Goal: Information Seeking & Learning: Learn about a topic

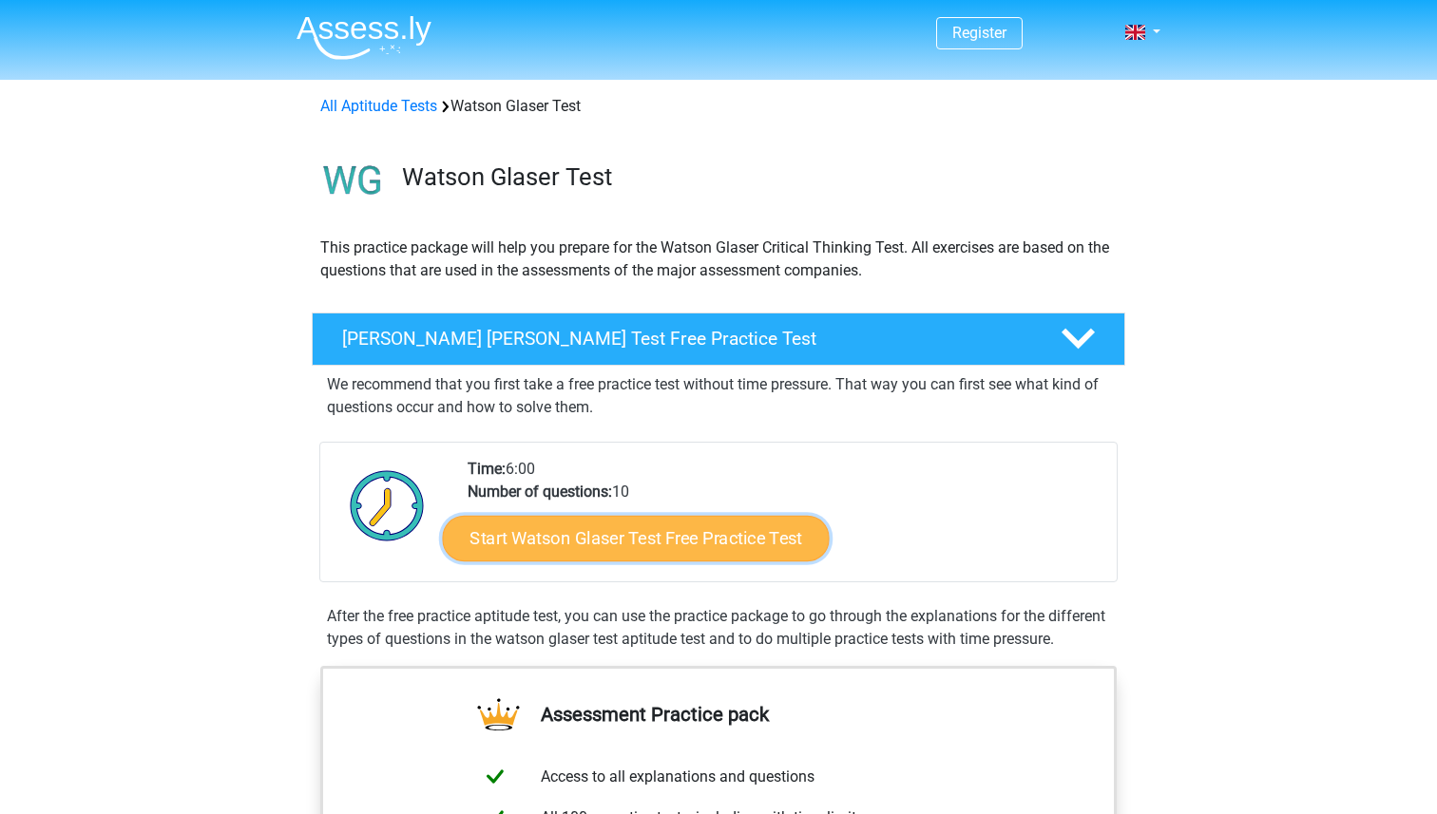
click at [625, 545] on link "Start Watson Glaser Test Free Practice Test" at bounding box center [636, 539] width 387 height 46
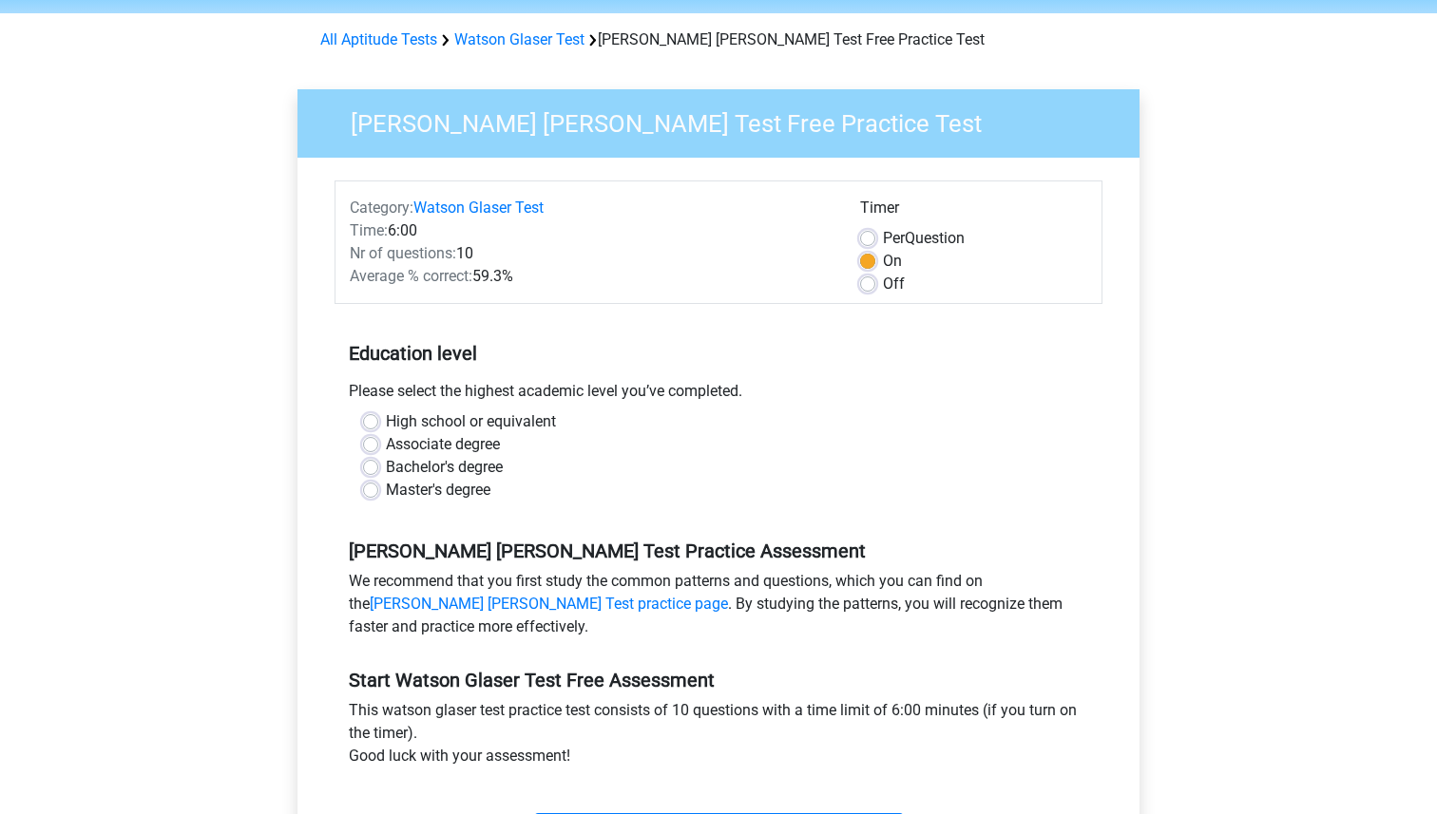
scroll to position [82, 0]
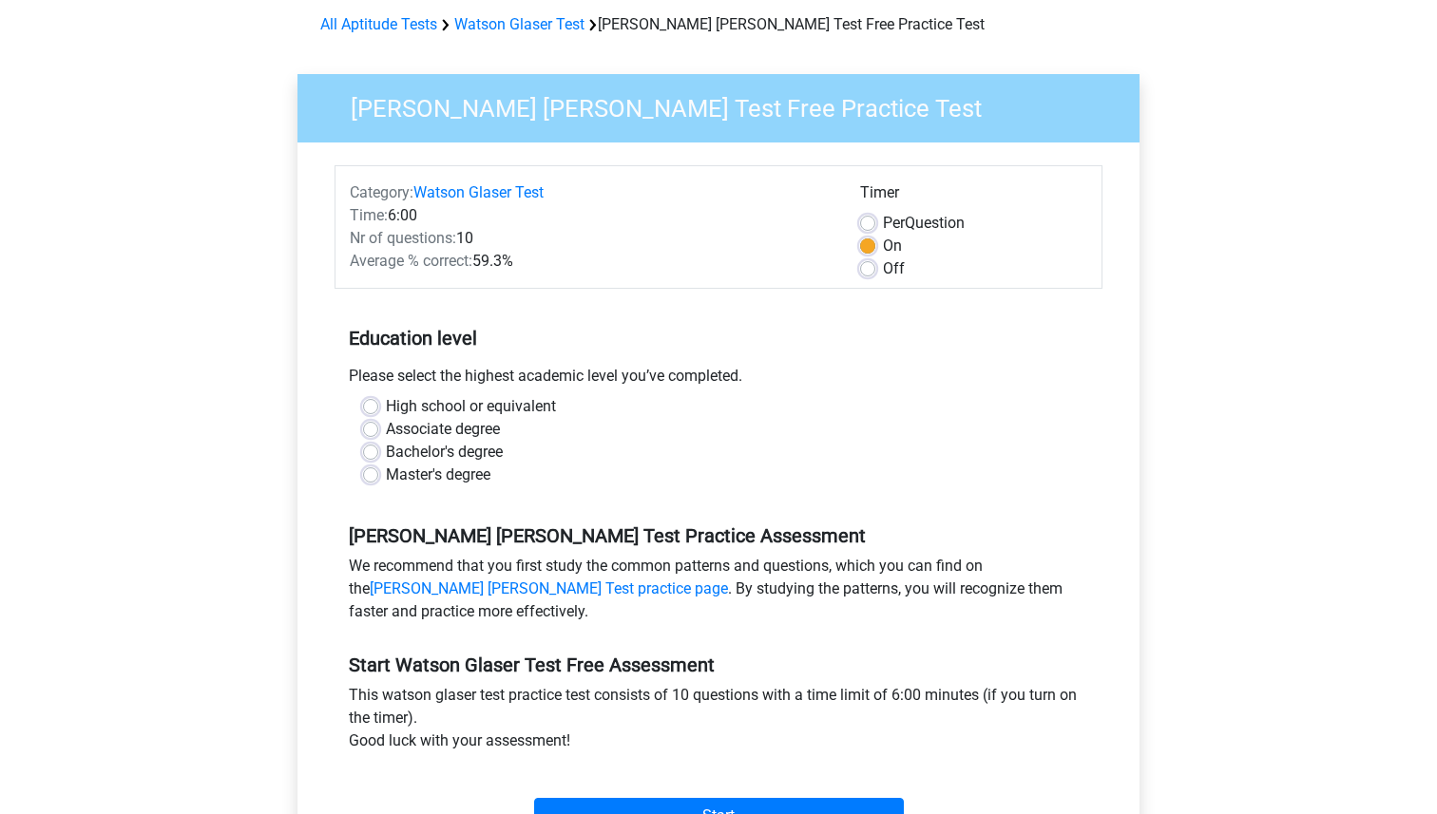
click at [460, 455] on label "Bachelor's degree" at bounding box center [444, 452] width 117 height 23
click at [378, 455] on input "Bachelor's degree" at bounding box center [370, 450] width 15 height 19
radio input "true"
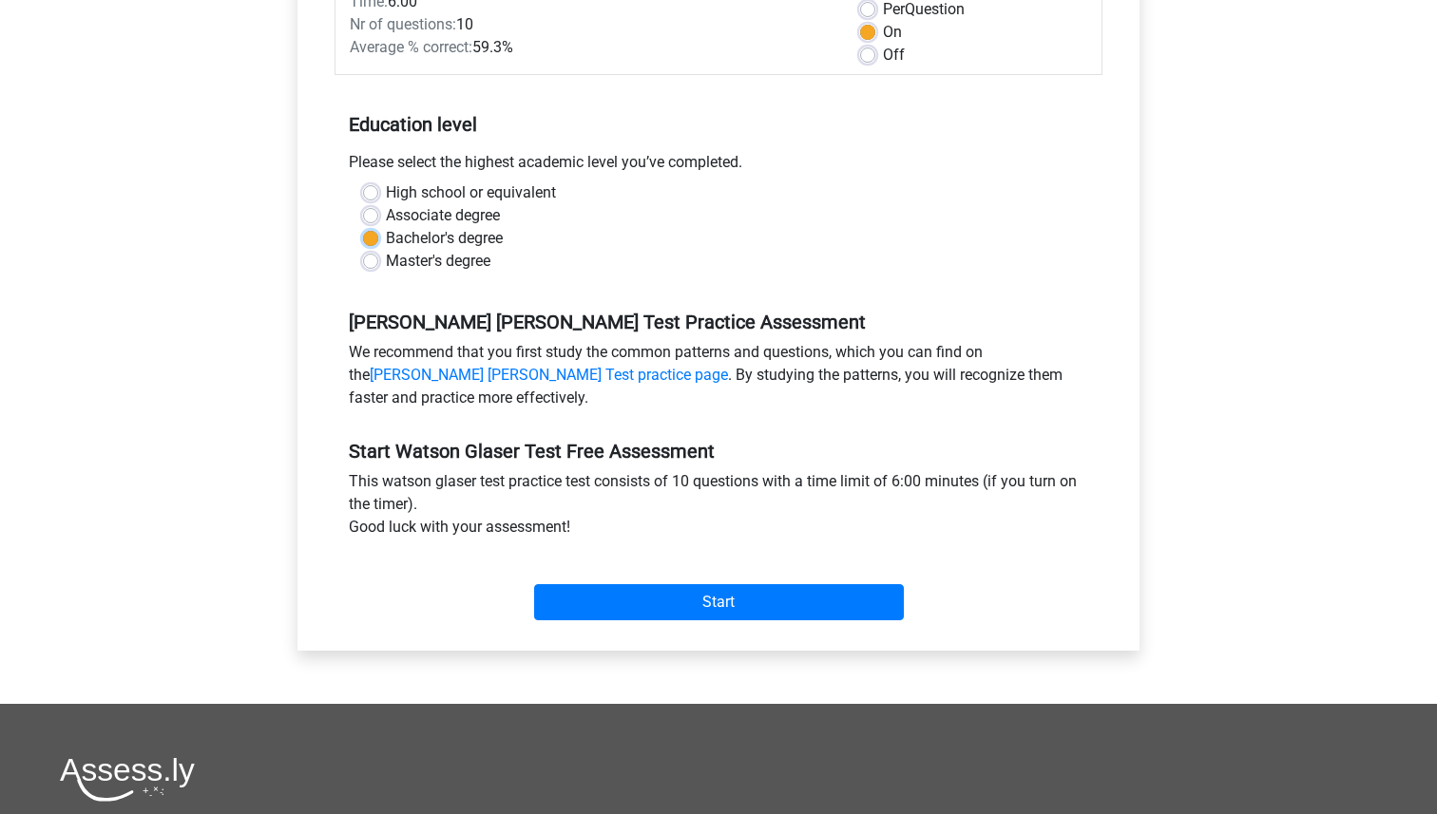
scroll to position [297, 0]
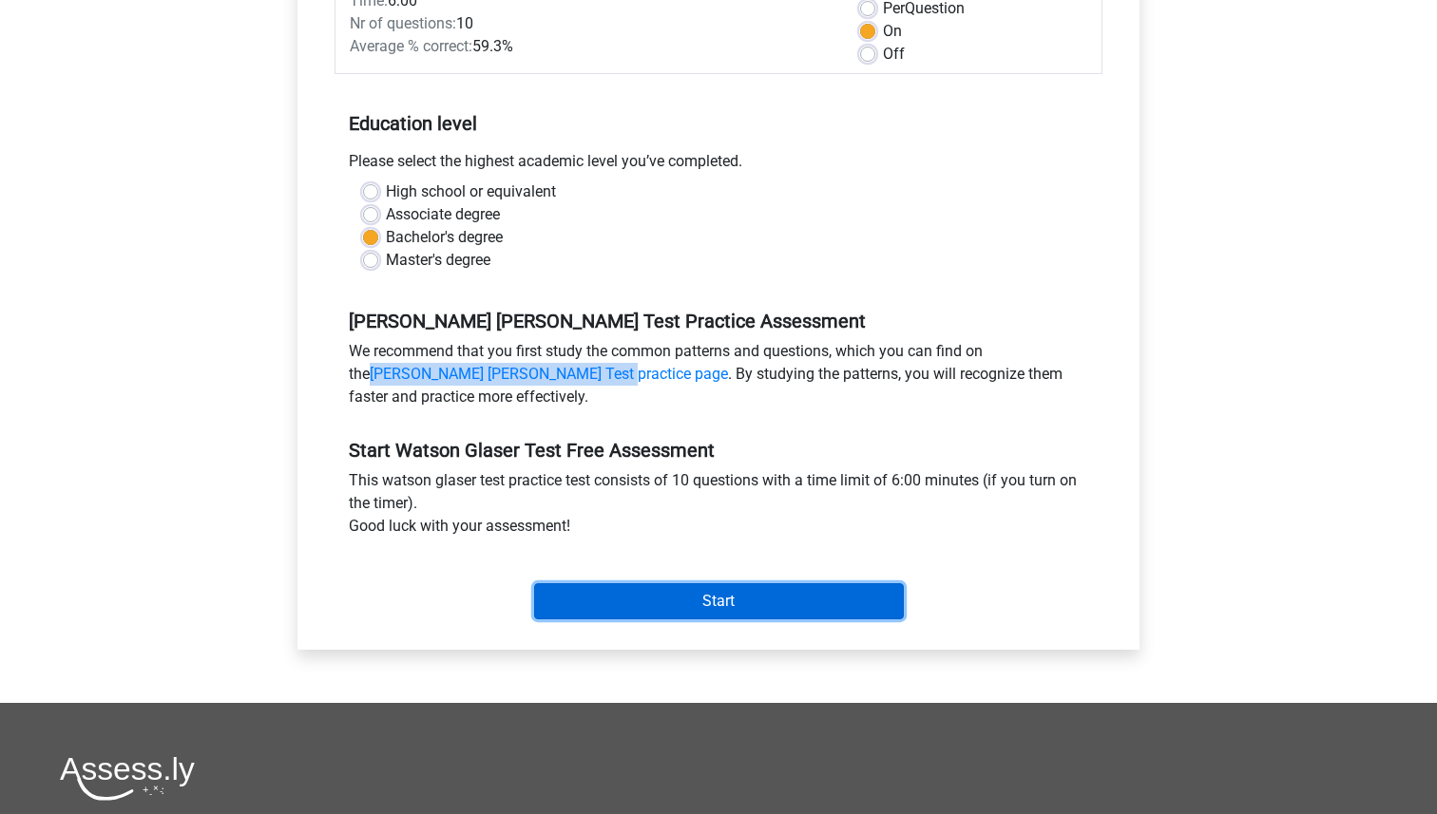
click at [612, 593] on input "Start" at bounding box center [719, 601] width 370 height 36
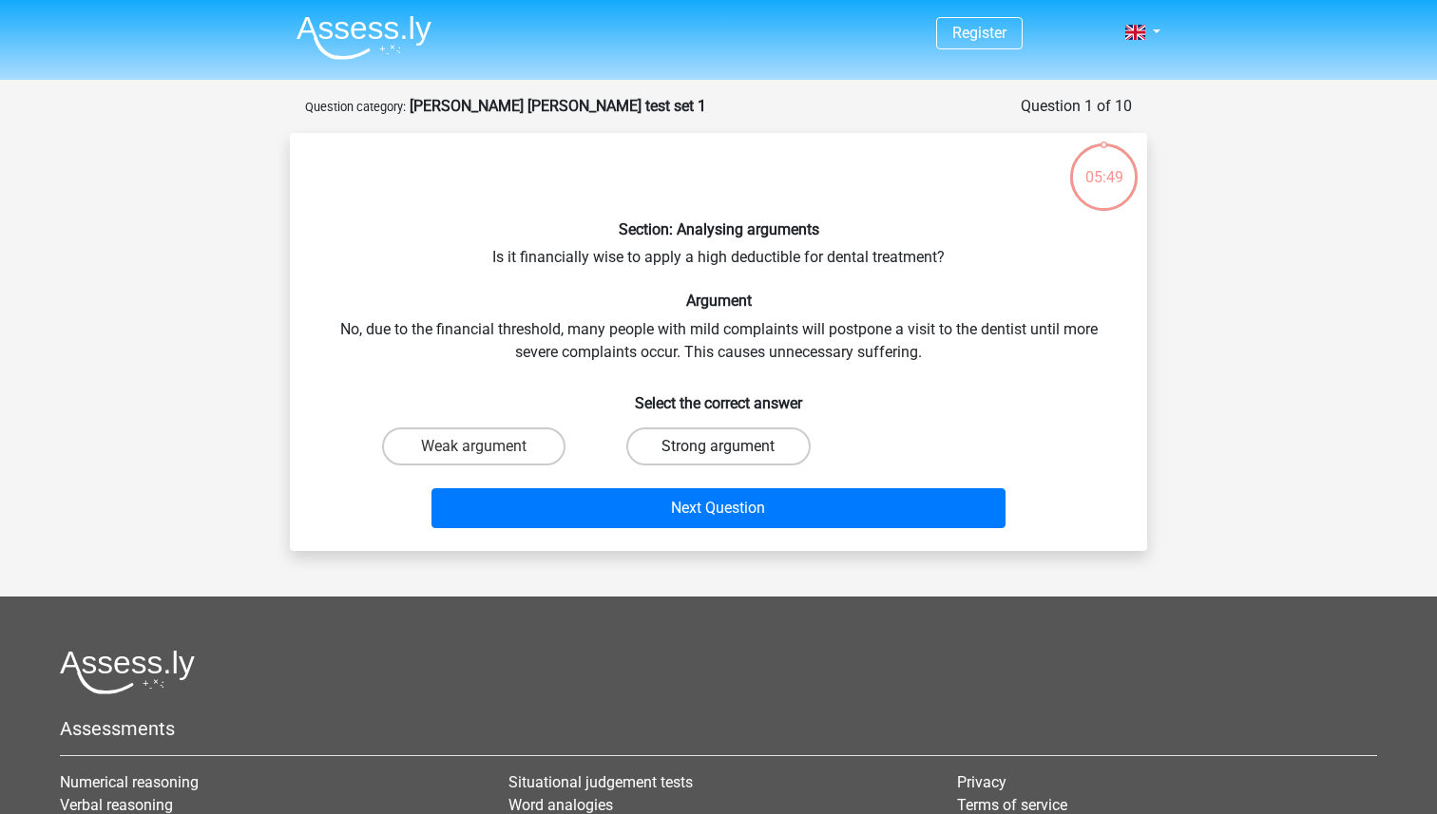
click at [656, 440] on label "Strong argument" at bounding box center [717, 447] width 183 height 38
click at [718, 447] on input "Strong argument" at bounding box center [724, 453] width 12 height 12
radio input "true"
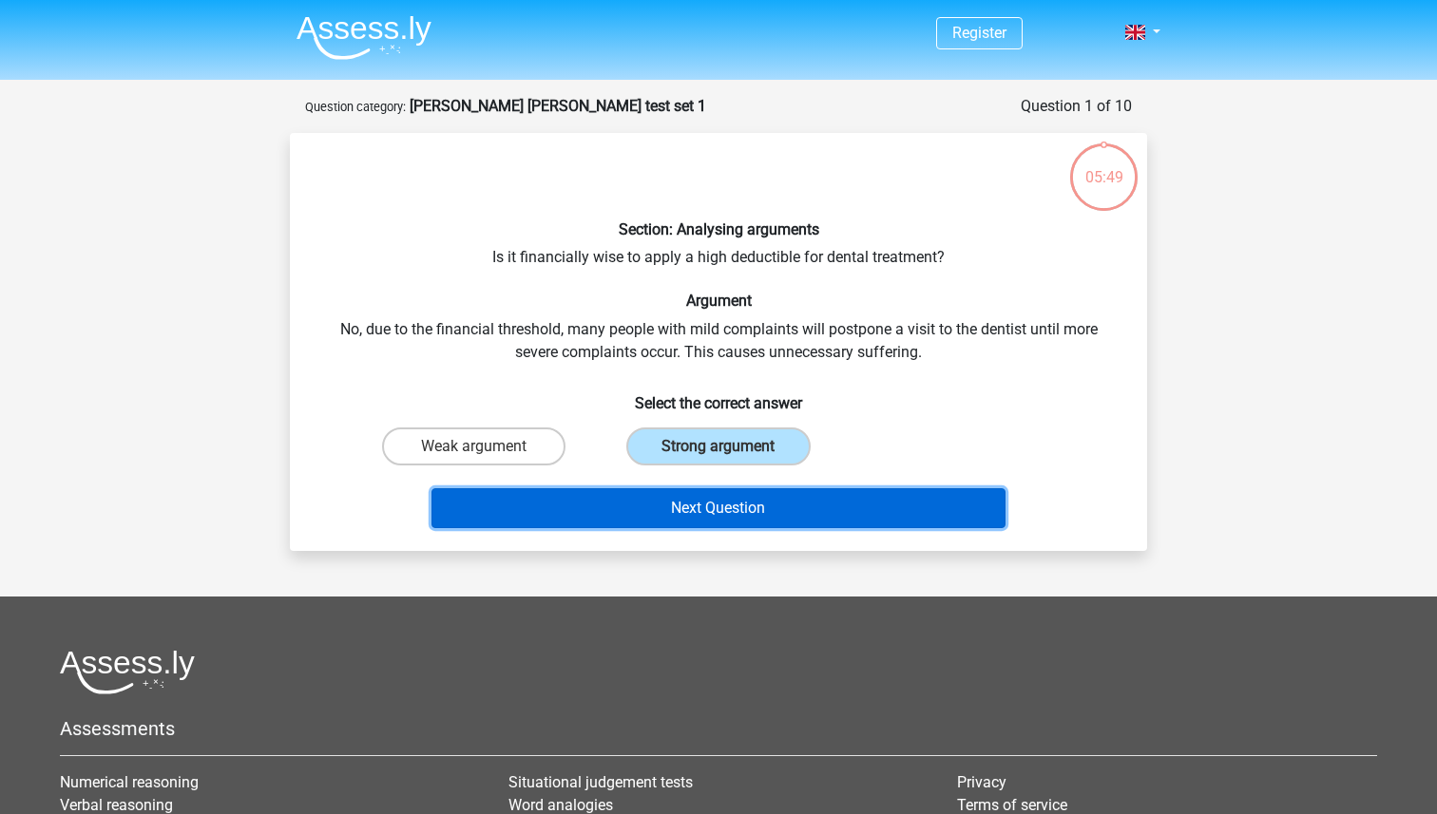
click at [660, 523] on button "Next Question" at bounding box center [718, 508] width 575 height 40
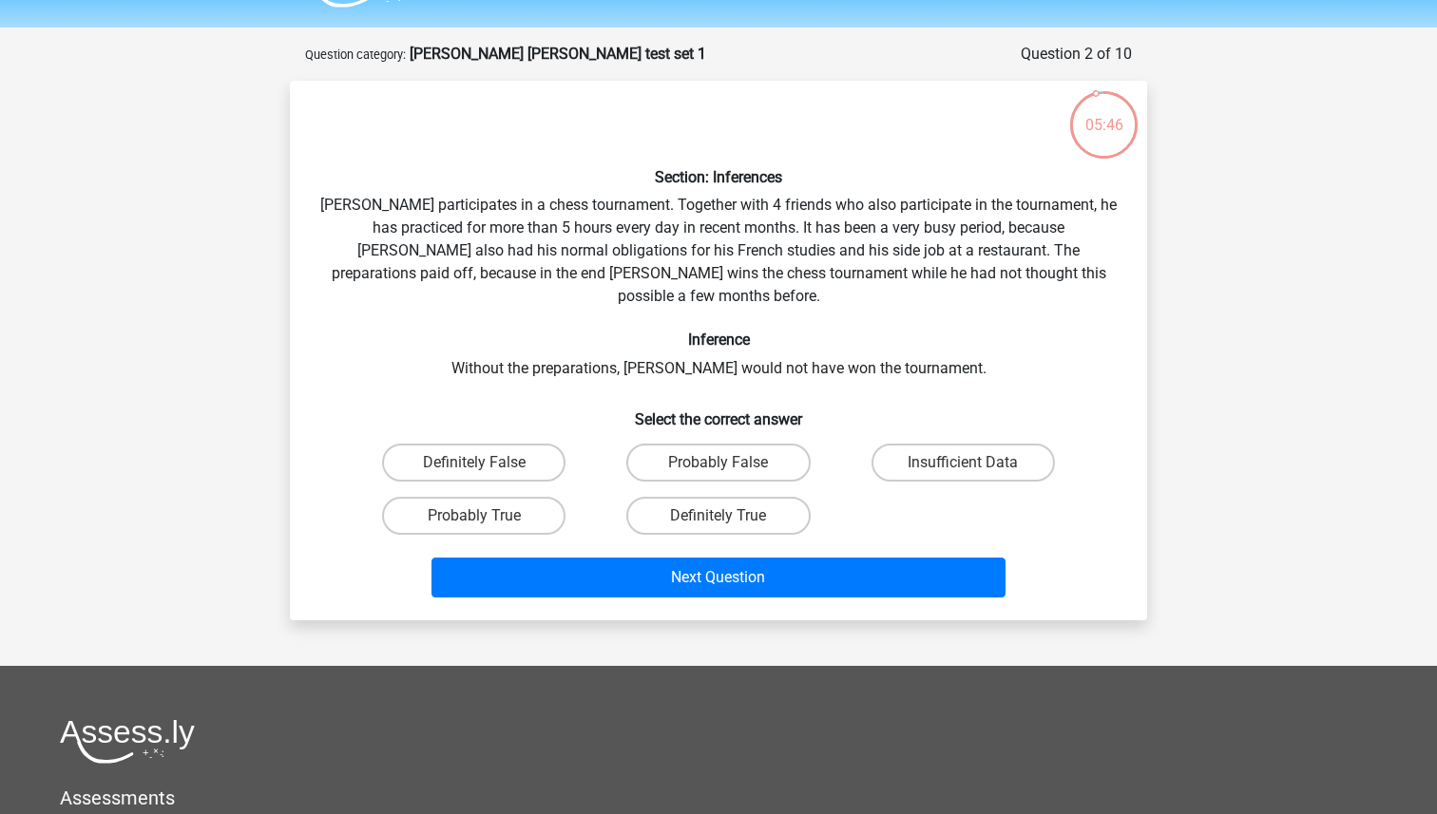
scroll to position [49, 0]
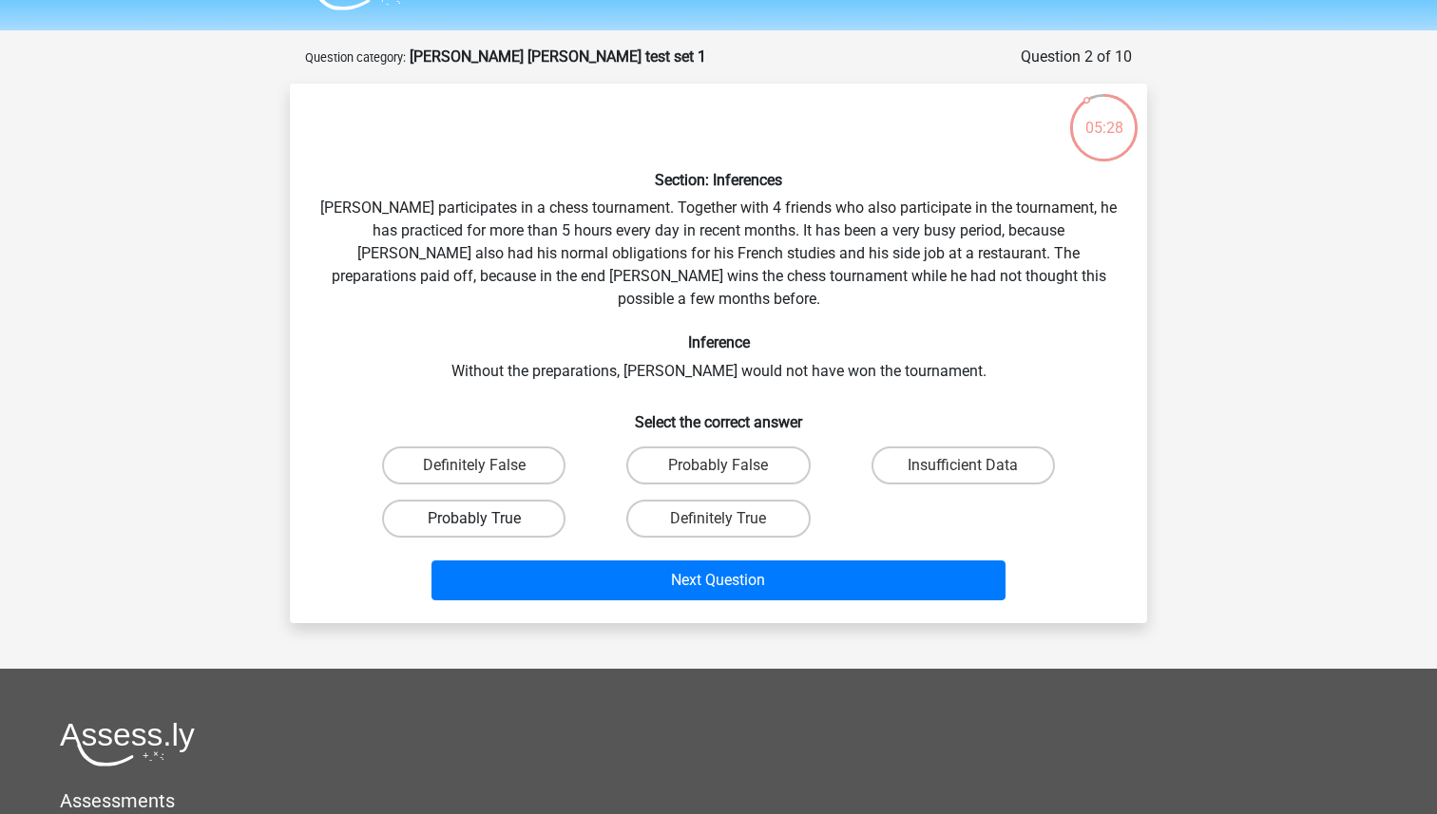
click at [533, 500] on label "Probably True" at bounding box center [473, 519] width 183 height 38
click at [487, 519] on input "Probably True" at bounding box center [480, 525] width 12 height 12
radio input "true"
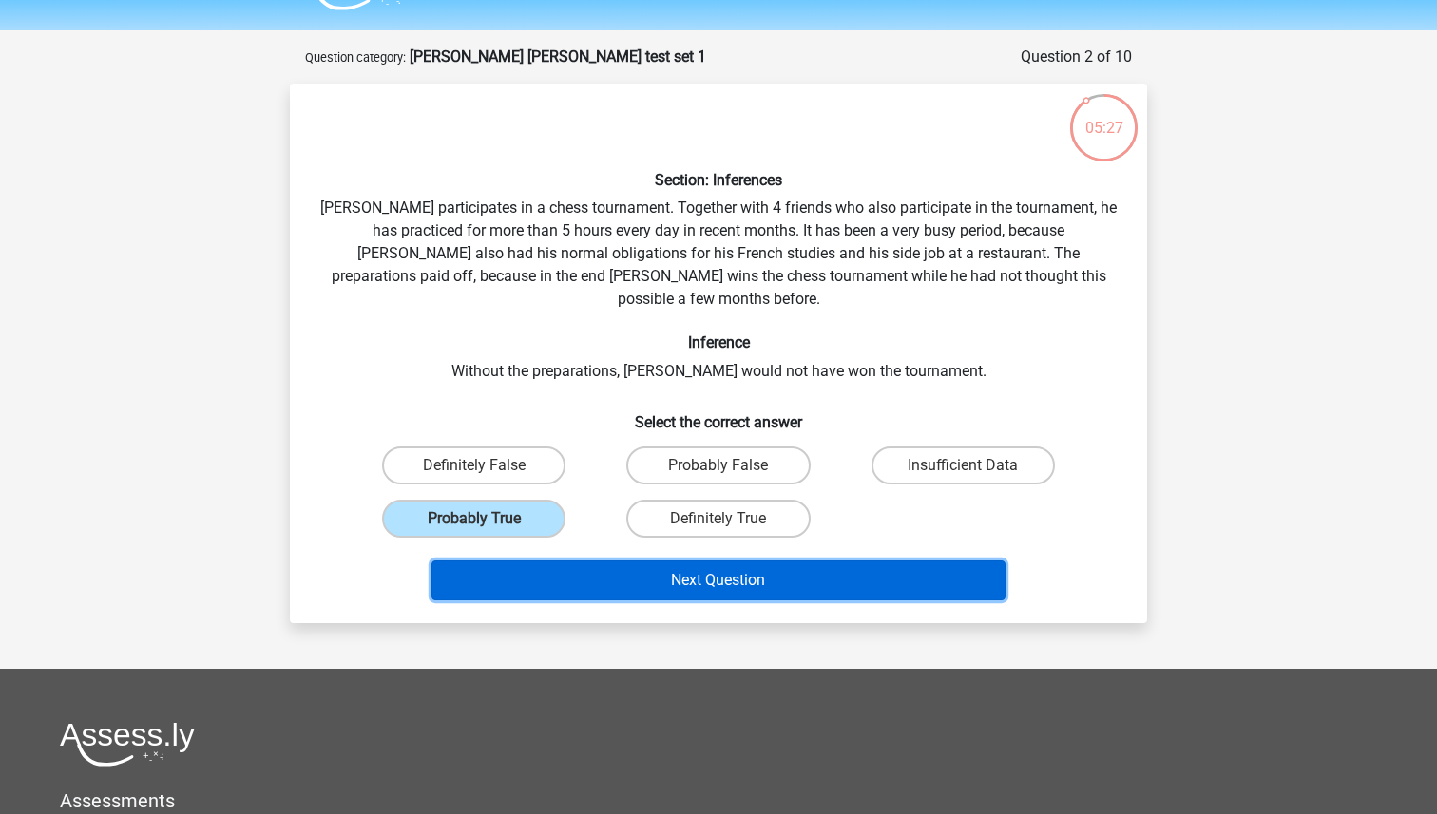
click at [580, 561] on button "Next Question" at bounding box center [718, 581] width 575 height 40
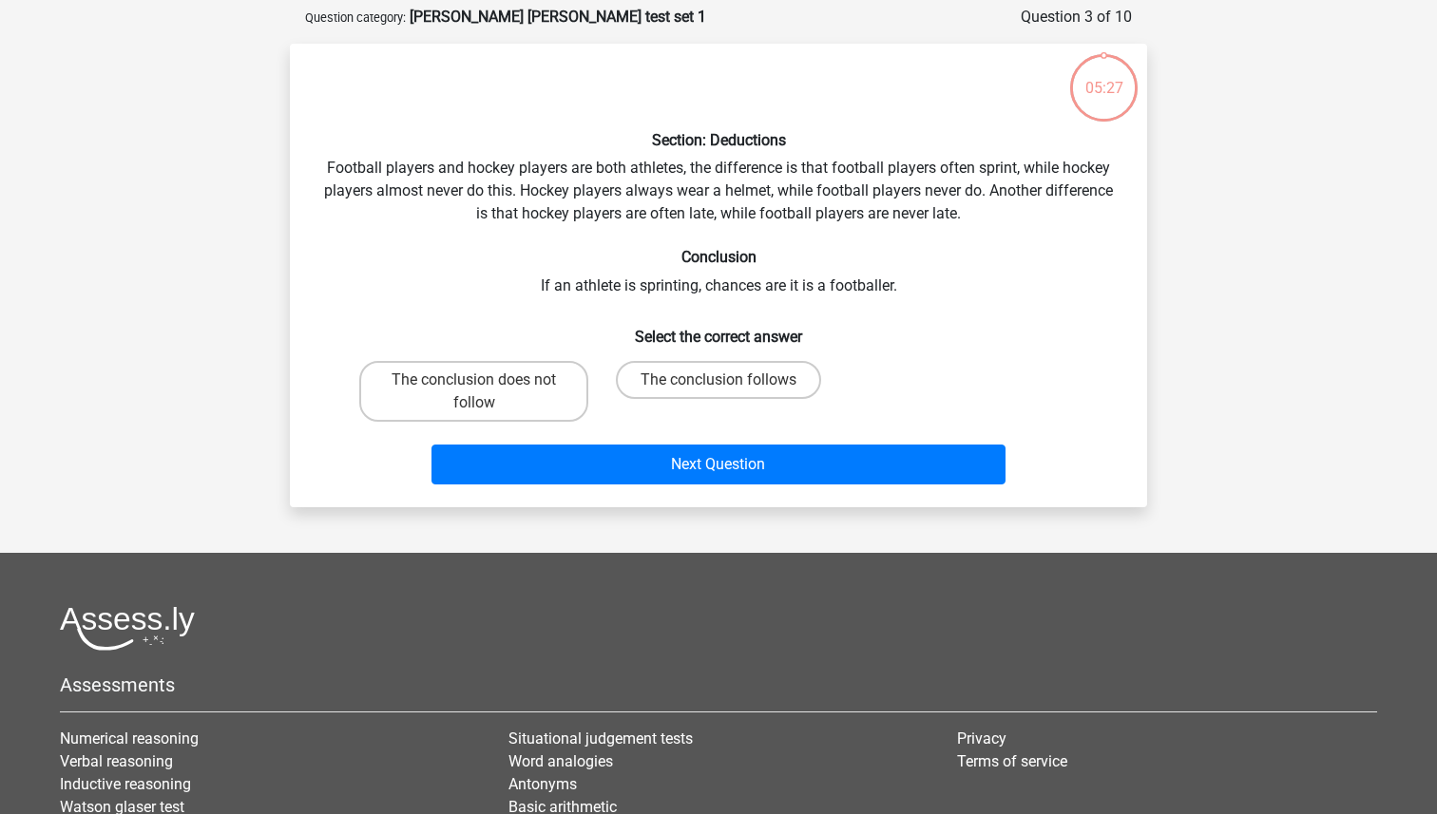
scroll to position [95, 0]
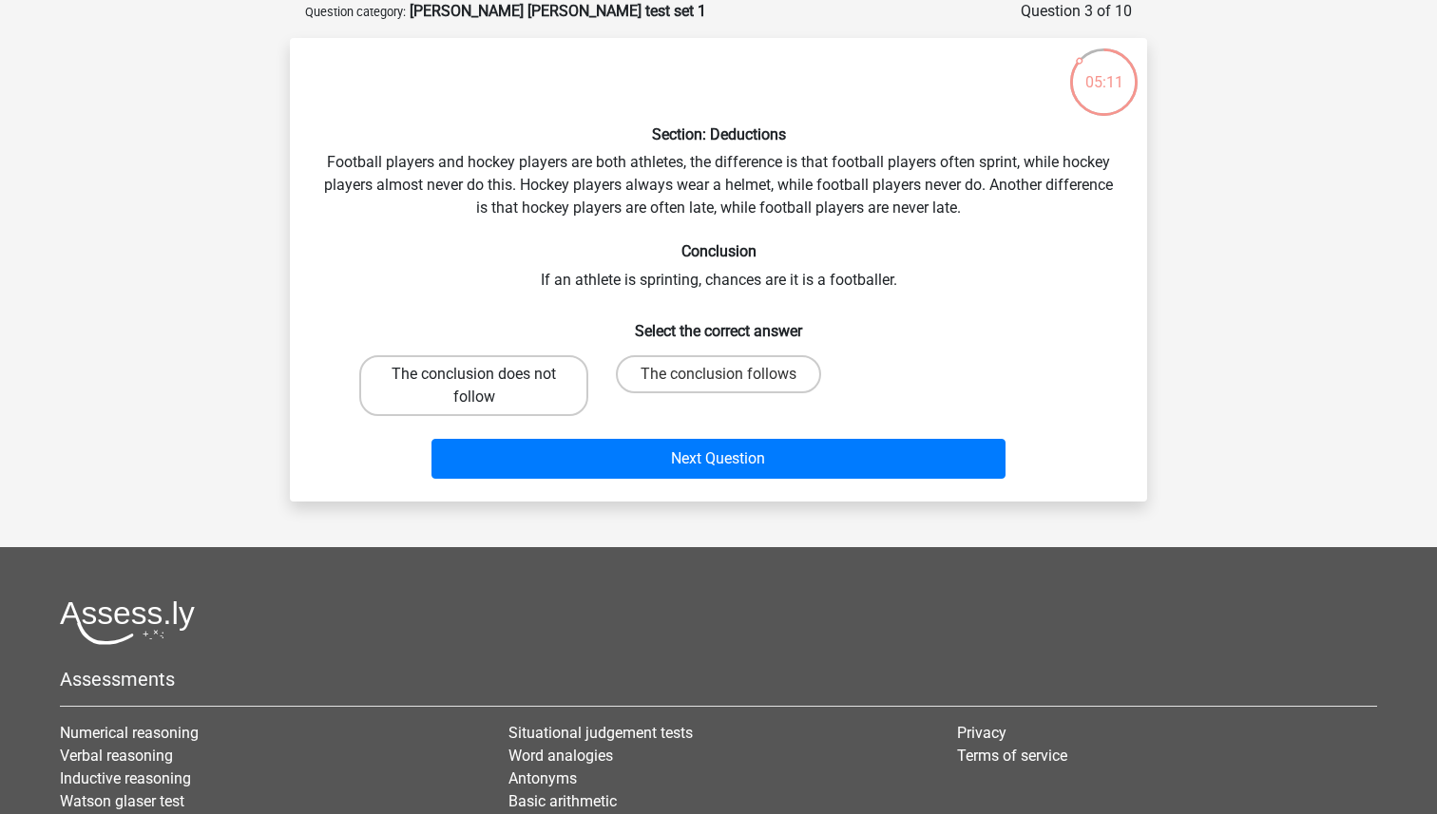
click at [567, 392] on label "The conclusion does not follow" at bounding box center [473, 385] width 229 height 61
click at [487, 387] on input "The conclusion does not follow" at bounding box center [480, 380] width 12 height 12
radio input "true"
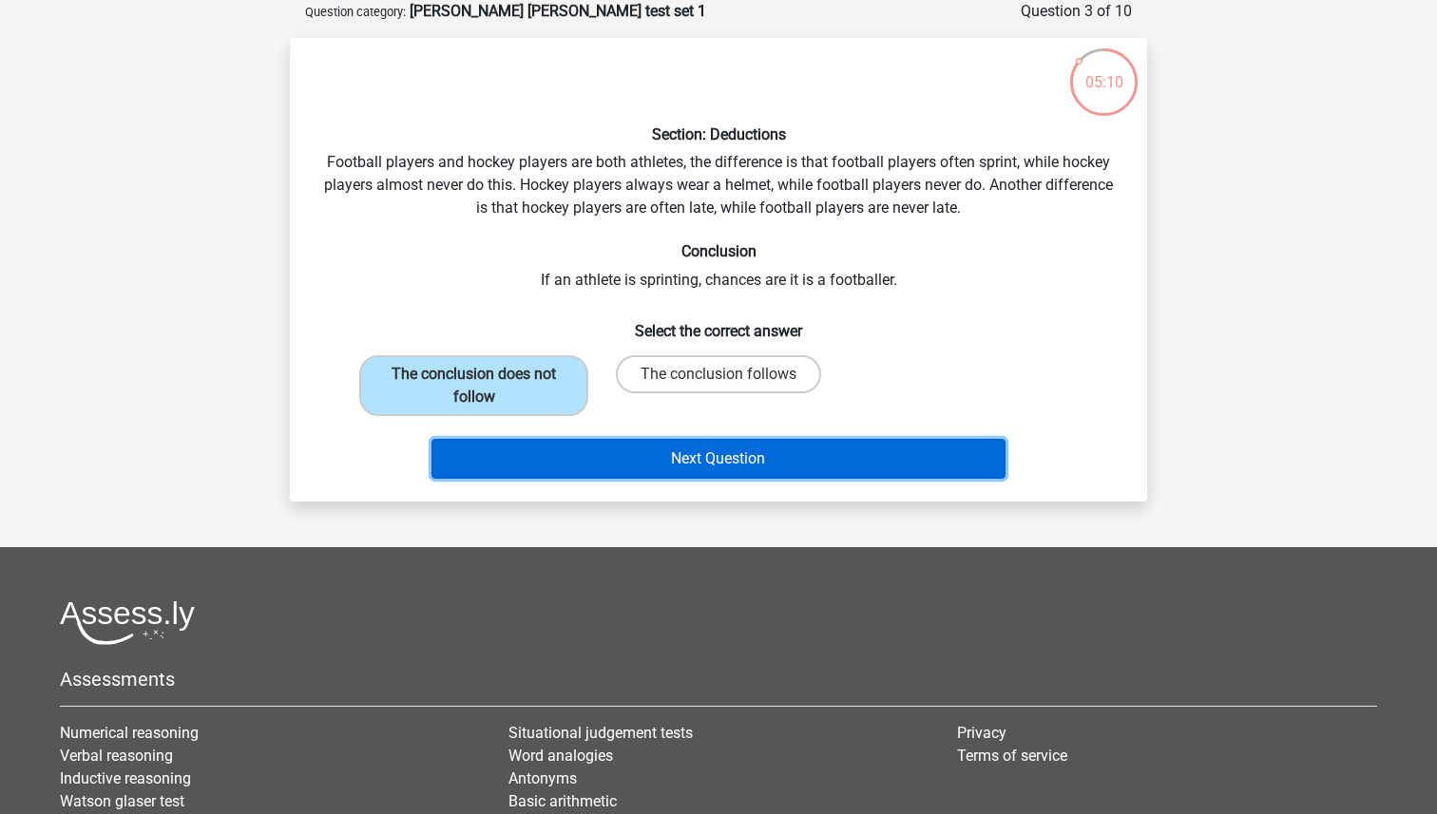
click at [620, 454] on button "Next Question" at bounding box center [718, 459] width 575 height 40
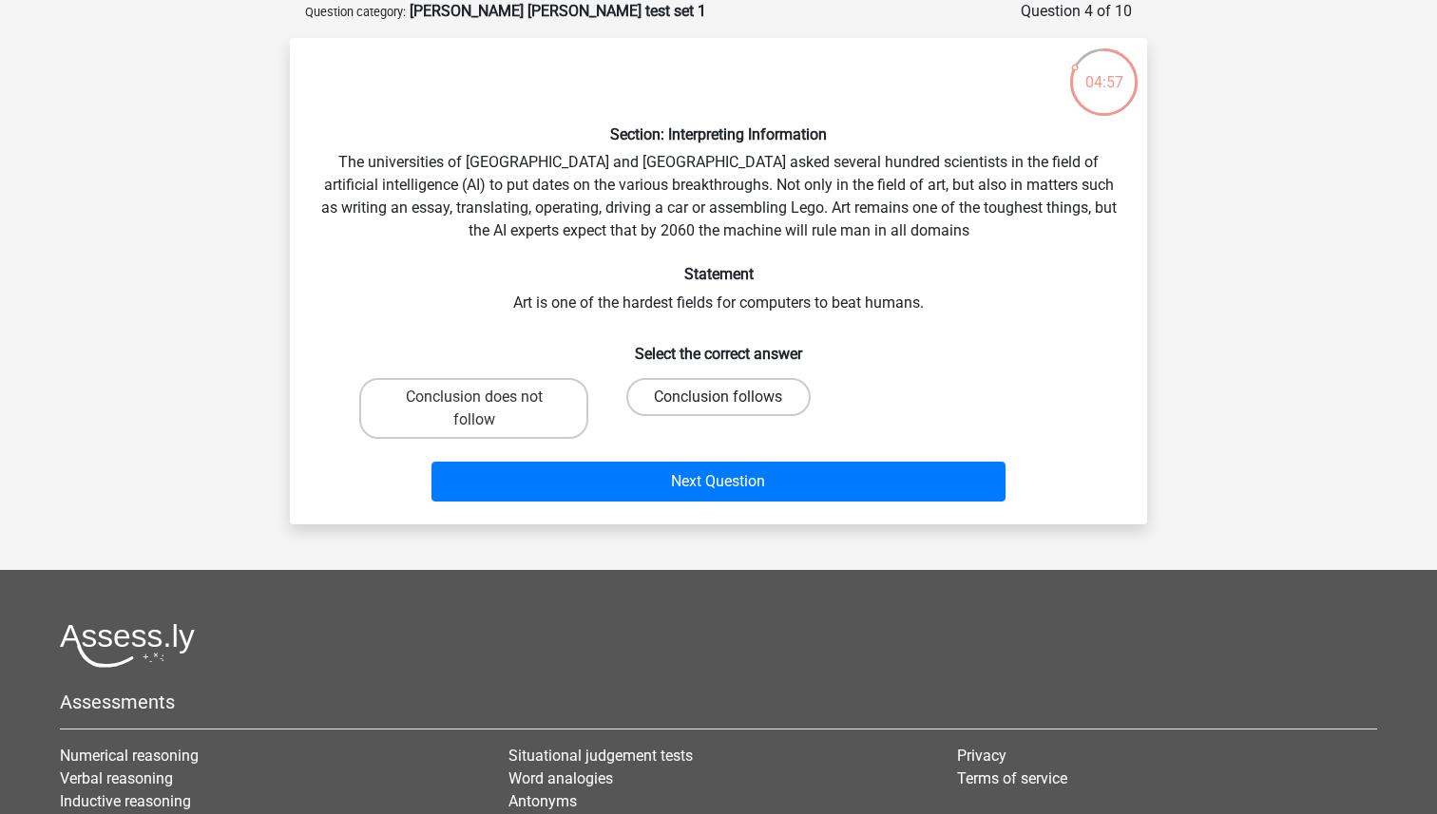
click at [663, 398] on label "Conclusion follows" at bounding box center [717, 397] width 183 height 38
click at [718, 398] on input "Conclusion follows" at bounding box center [724, 403] width 12 height 12
radio input "true"
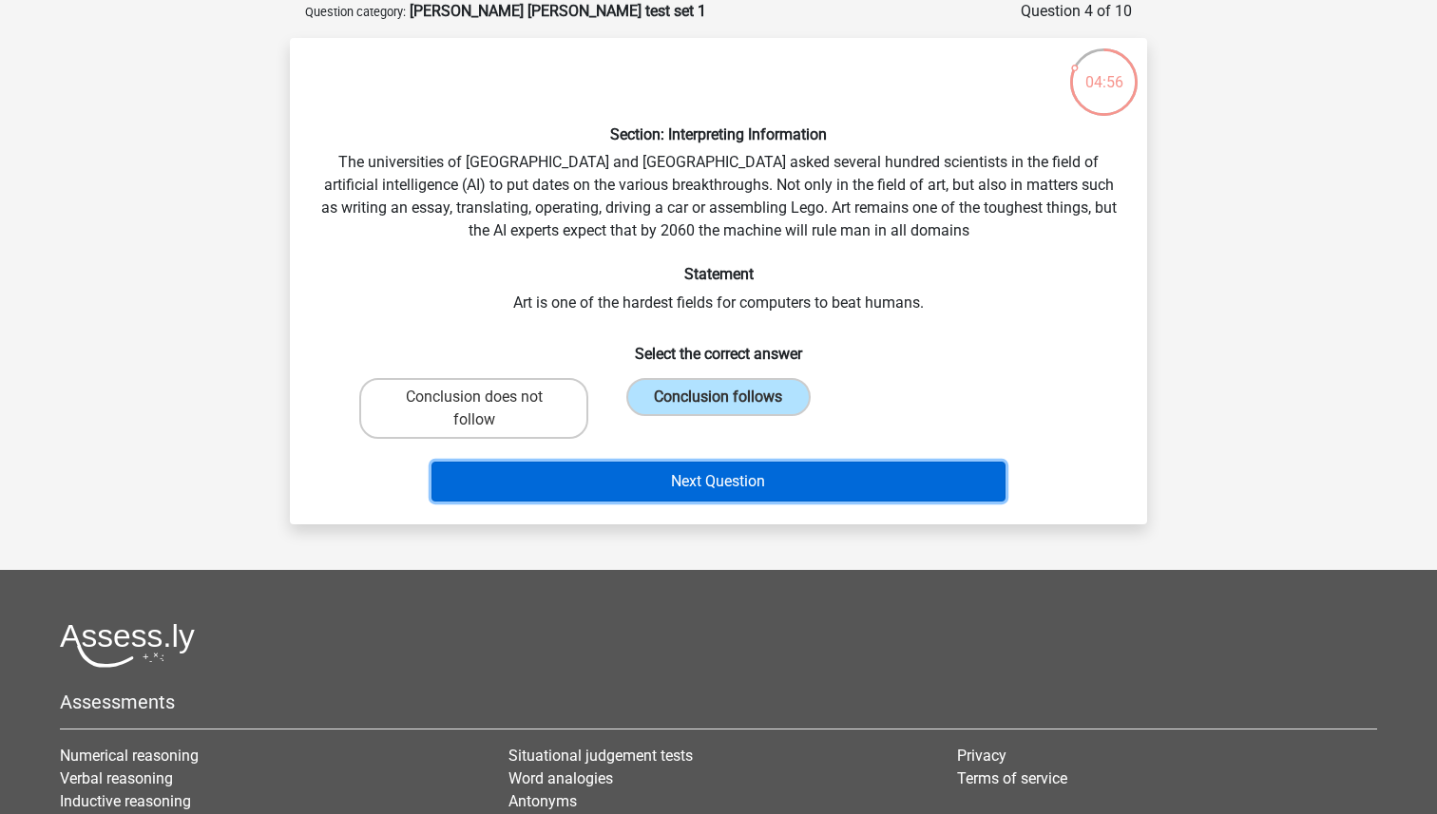
click at [669, 488] on button "Next Question" at bounding box center [718, 482] width 575 height 40
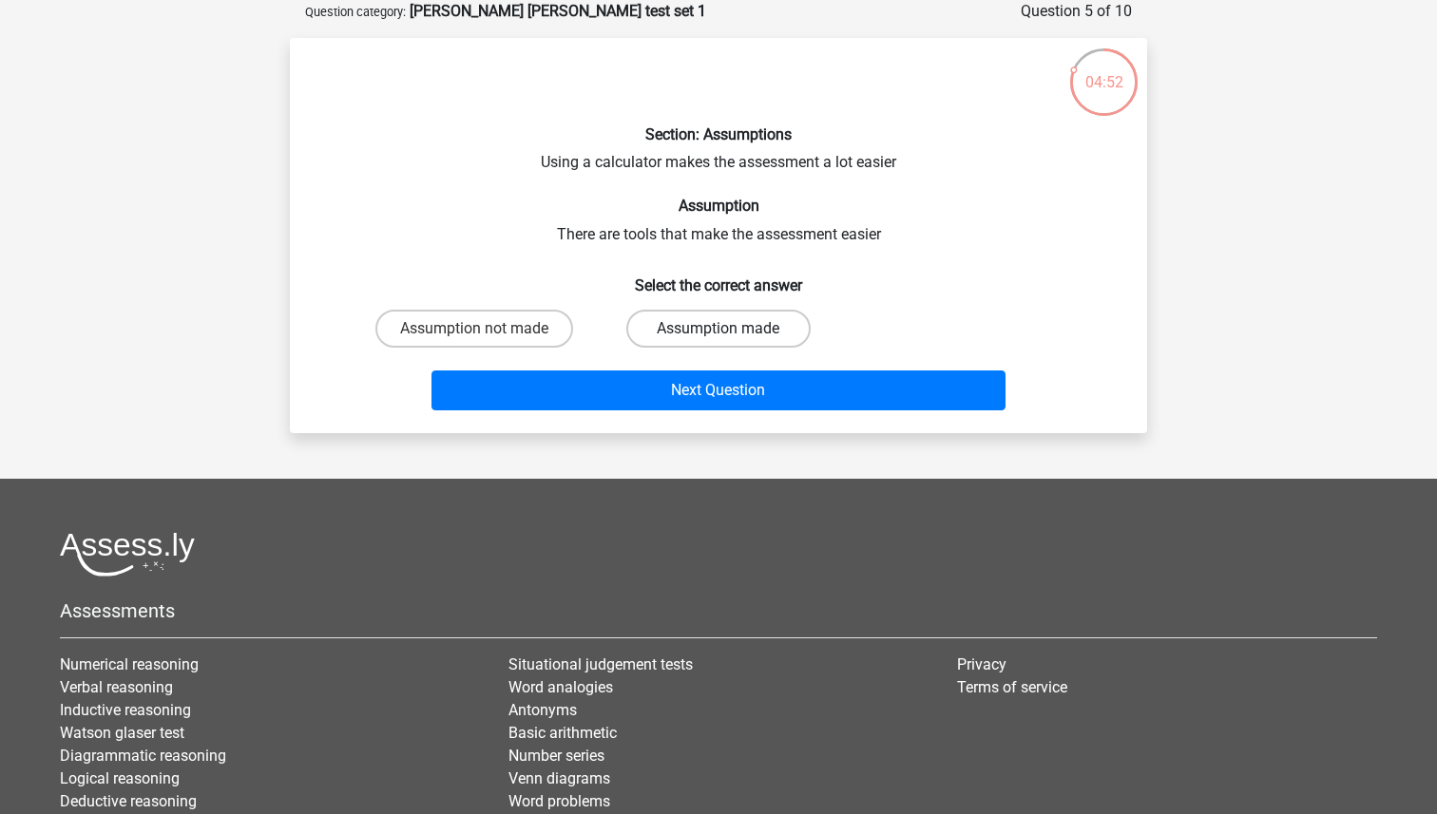
click at [704, 323] on label "Assumption made" at bounding box center [717, 329] width 183 height 38
click at [718, 329] on input "Assumption made" at bounding box center [724, 335] width 12 height 12
radio input "true"
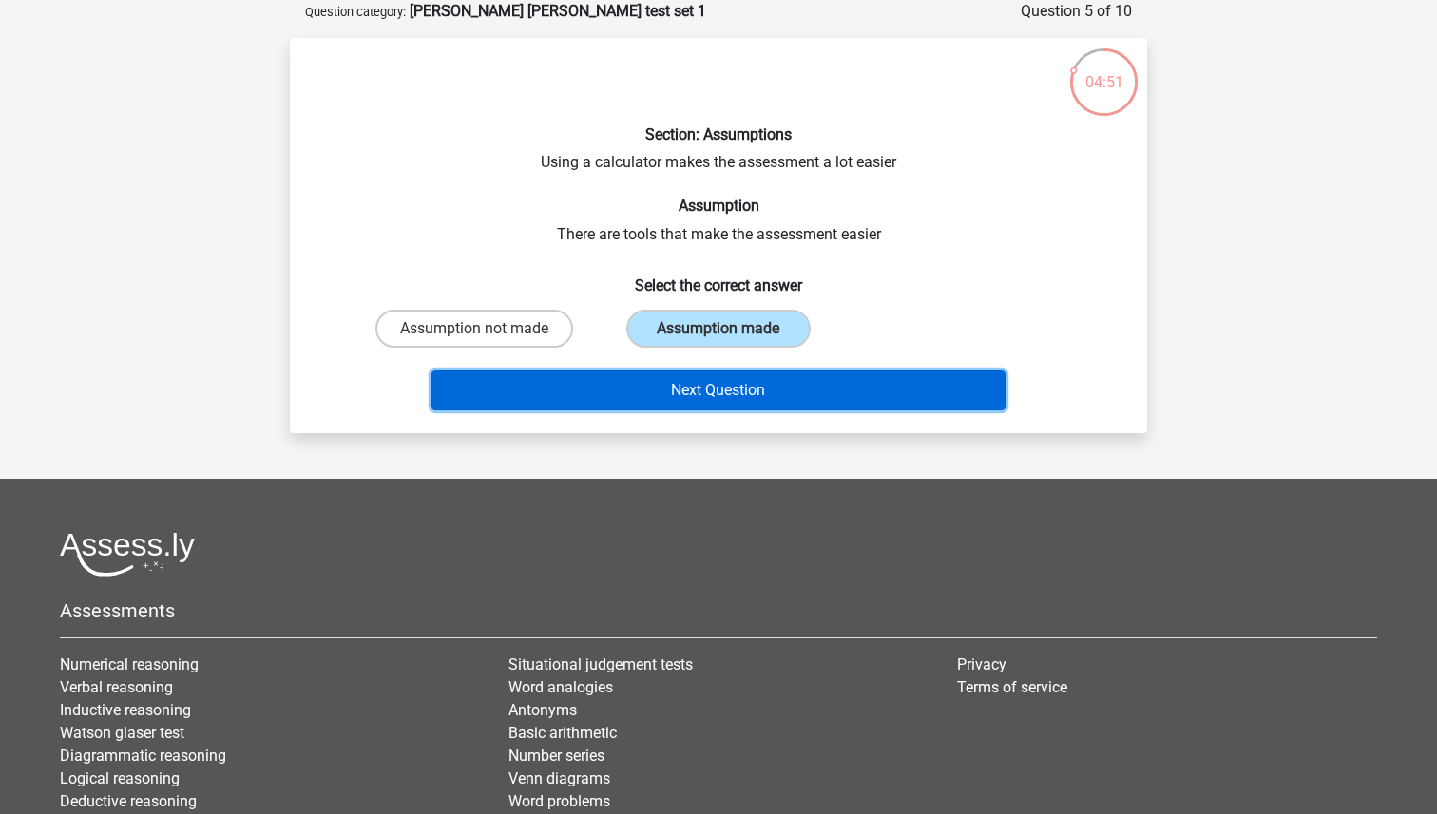
click at [707, 386] on button "Next Question" at bounding box center [718, 391] width 575 height 40
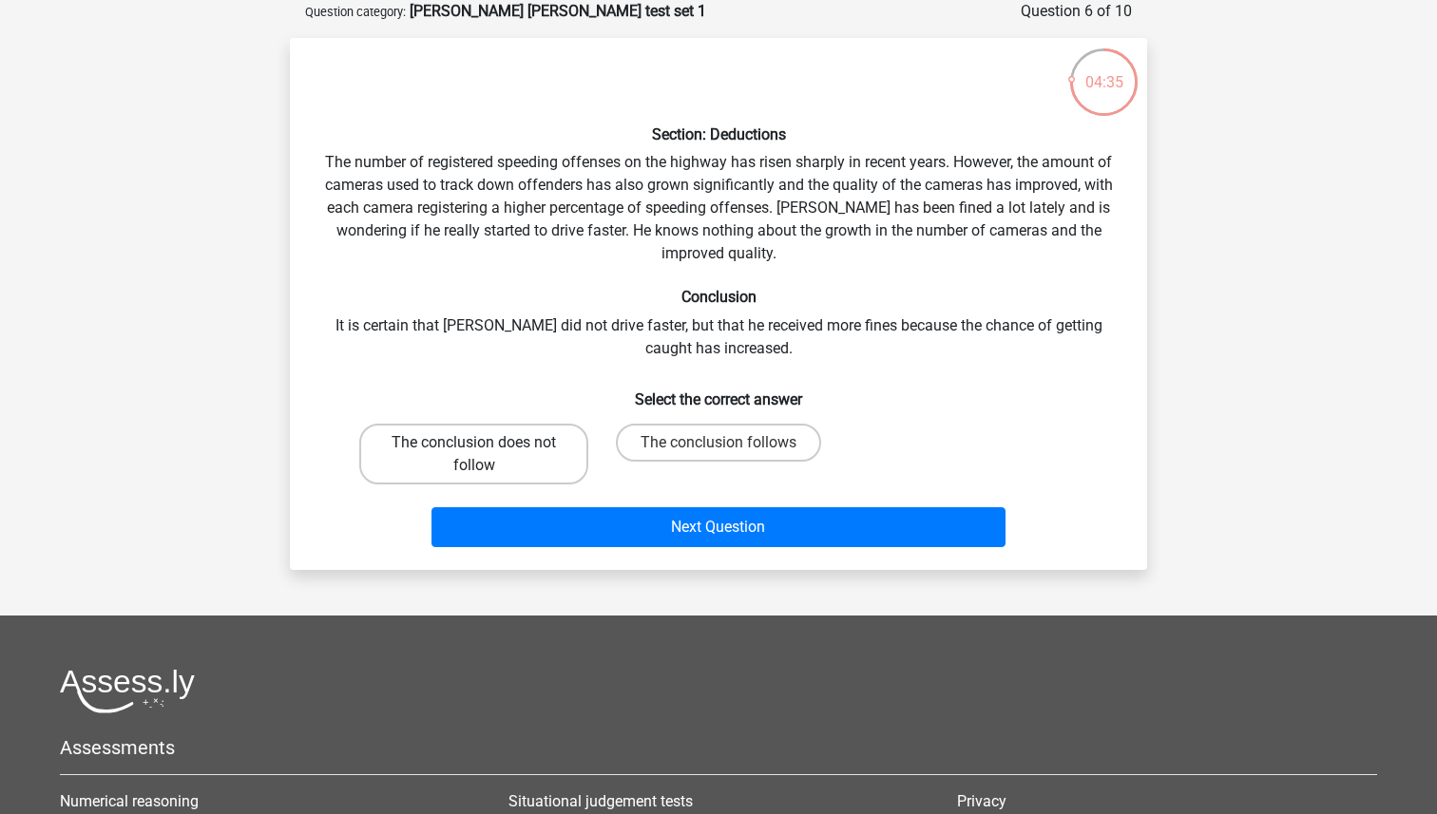
click at [418, 452] on label "The conclusion does not follow" at bounding box center [473, 454] width 229 height 61
click at [474, 452] on input "The conclusion does not follow" at bounding box center [480, 449] width 12 height 12
radio input "true"
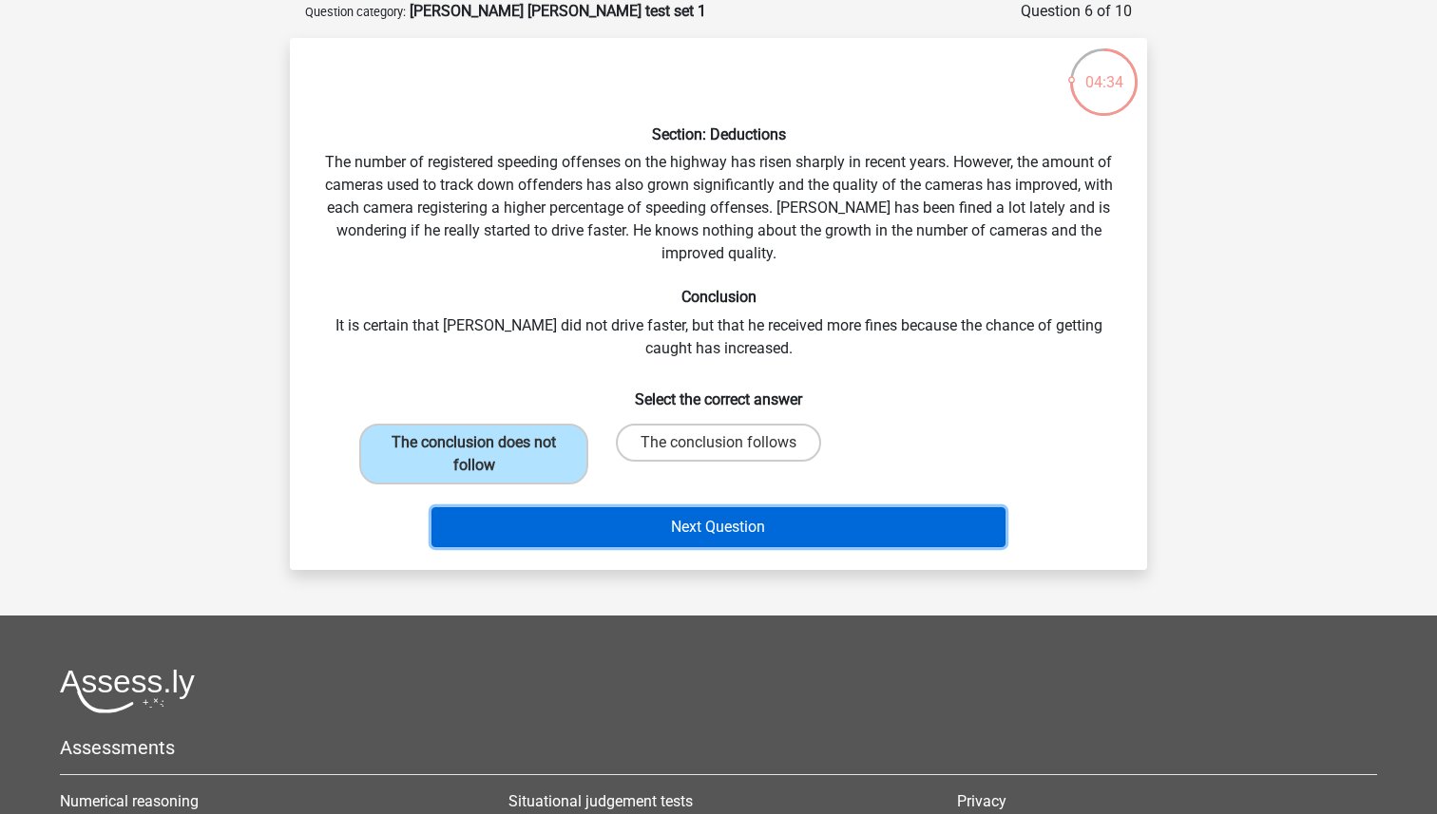
click at [492, 532] on button "Next Question" at bounding box center [718, 527] width 575 height 40
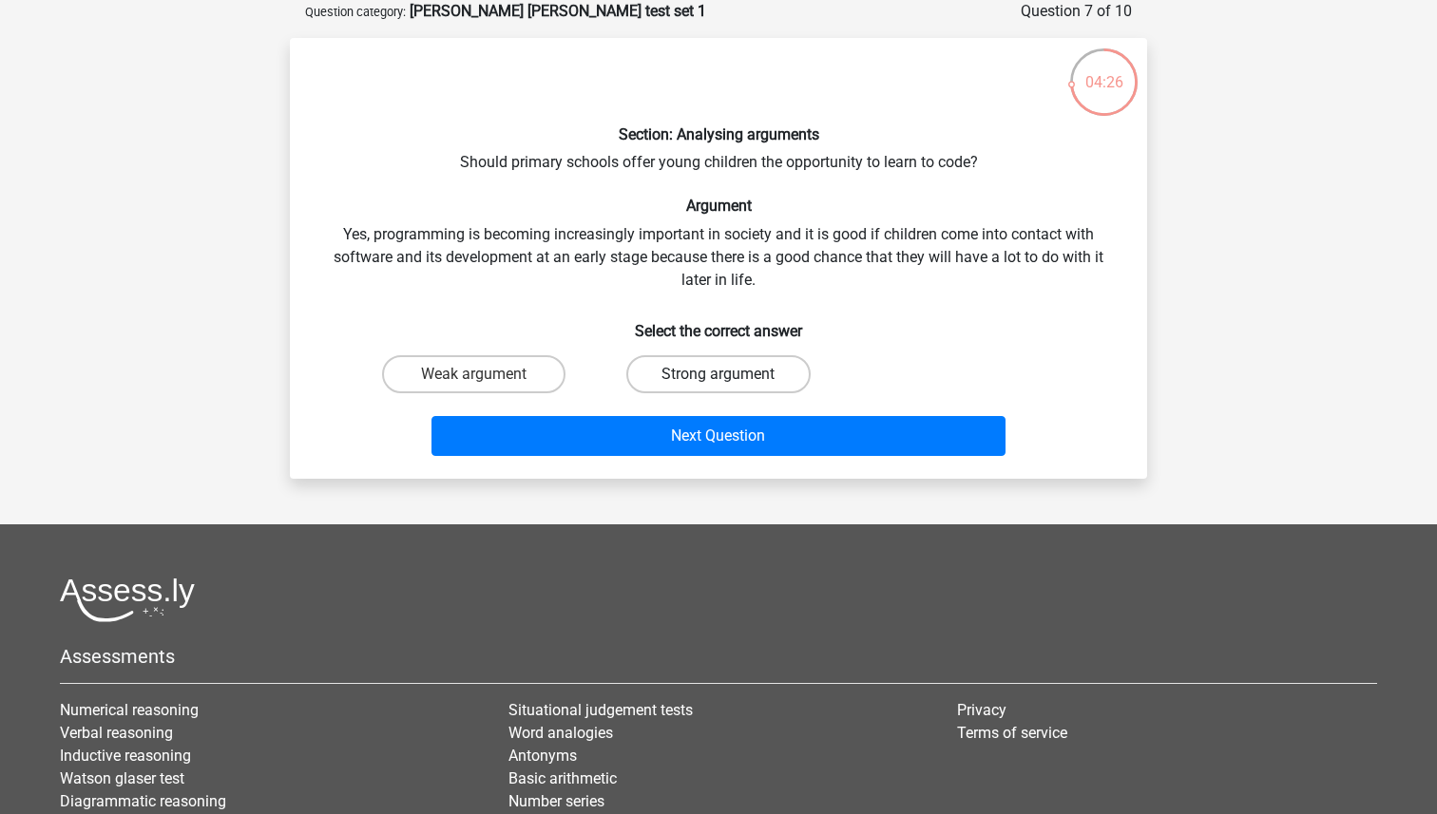
click at [670, 377] on label "Strong argument" at bounding box center [717, 374] width 183 height 38
click at [718, 377] on input "Strong argument" at bounding box center [724, 380] width 12 height 12
radio input "true"
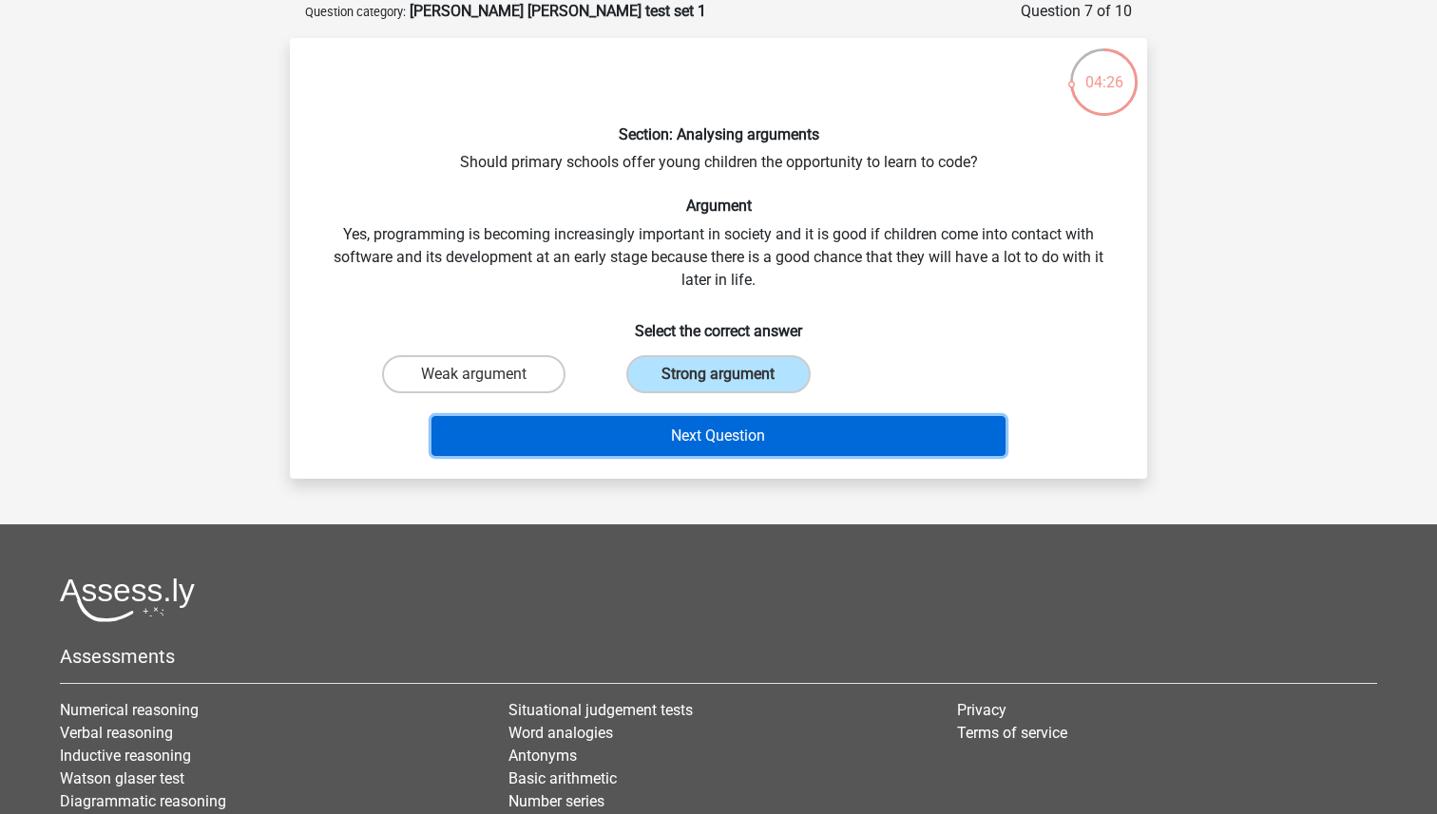
click at [672, 429] on button "Next Question" at bounding box center [718, 436] width 575 height 40
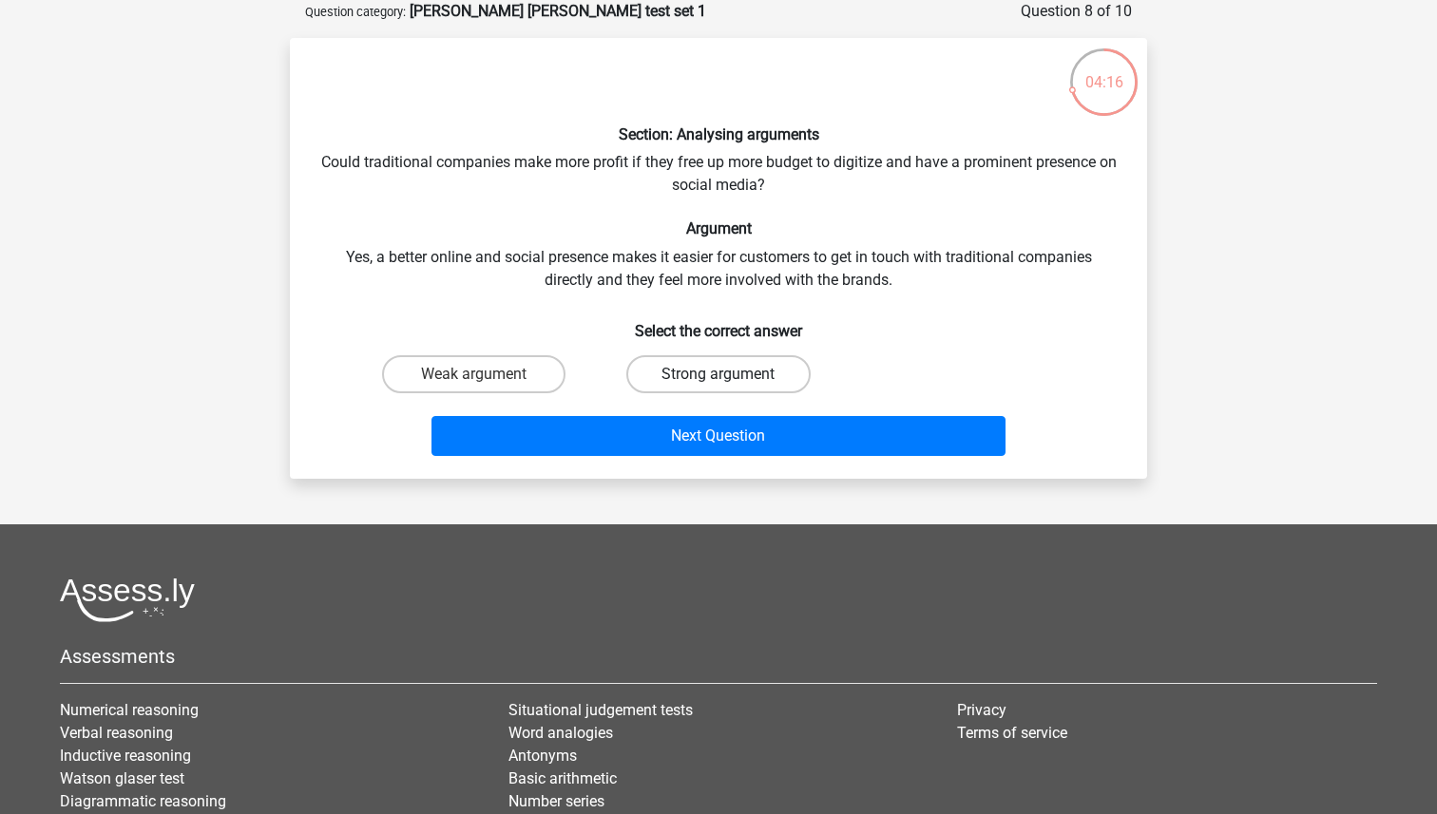
click at [659, 377] on label "Strong argument" at bounding box center [717, 374] width 183 height 38
click at [718, 377] on input "Strong argument" at bounding box center [724, 380] width 12 height 12
radio input "true"
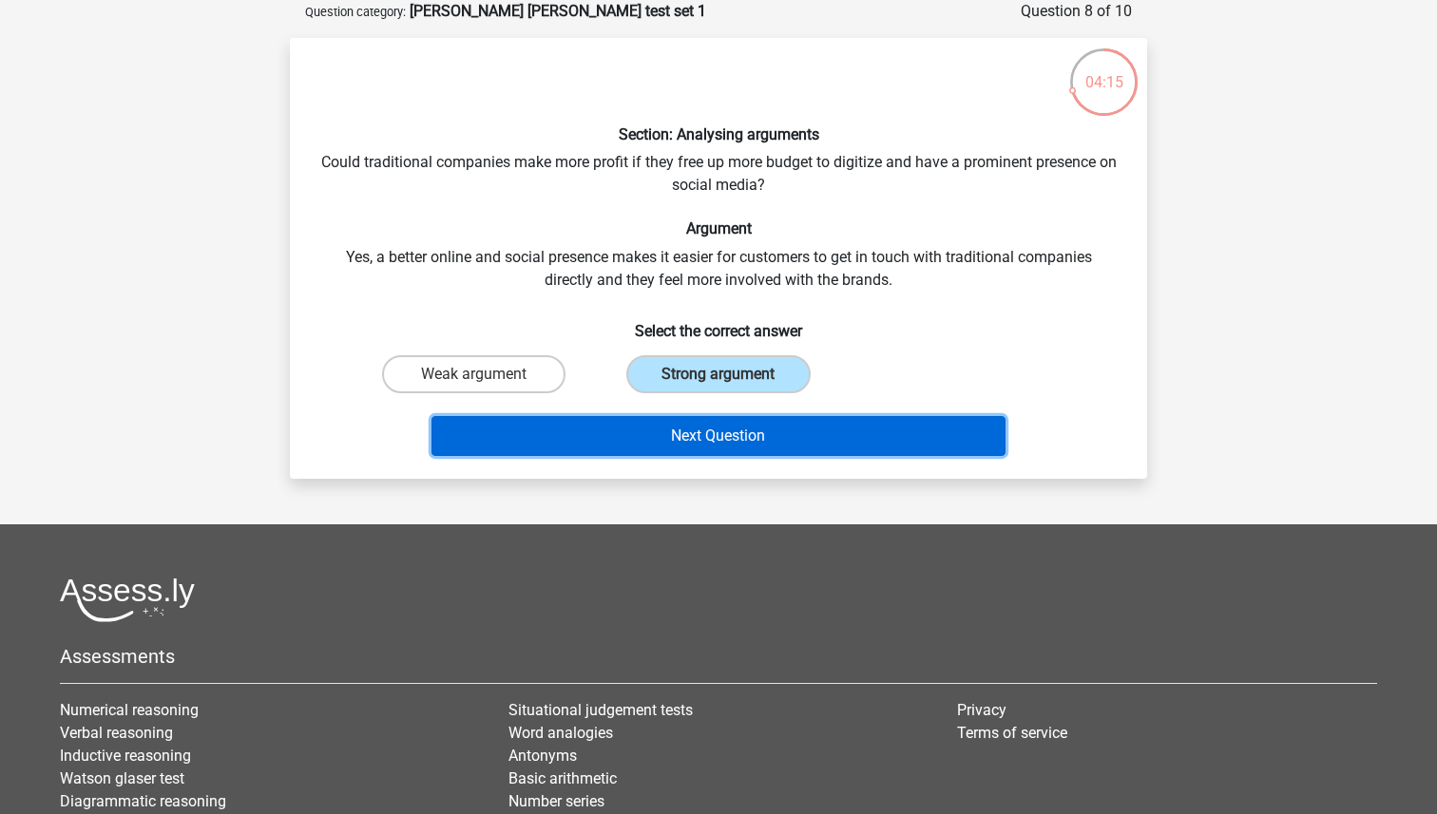
click at [655, 428] on button "Next Question" at bounding box center [718, 436] width 575 height 40
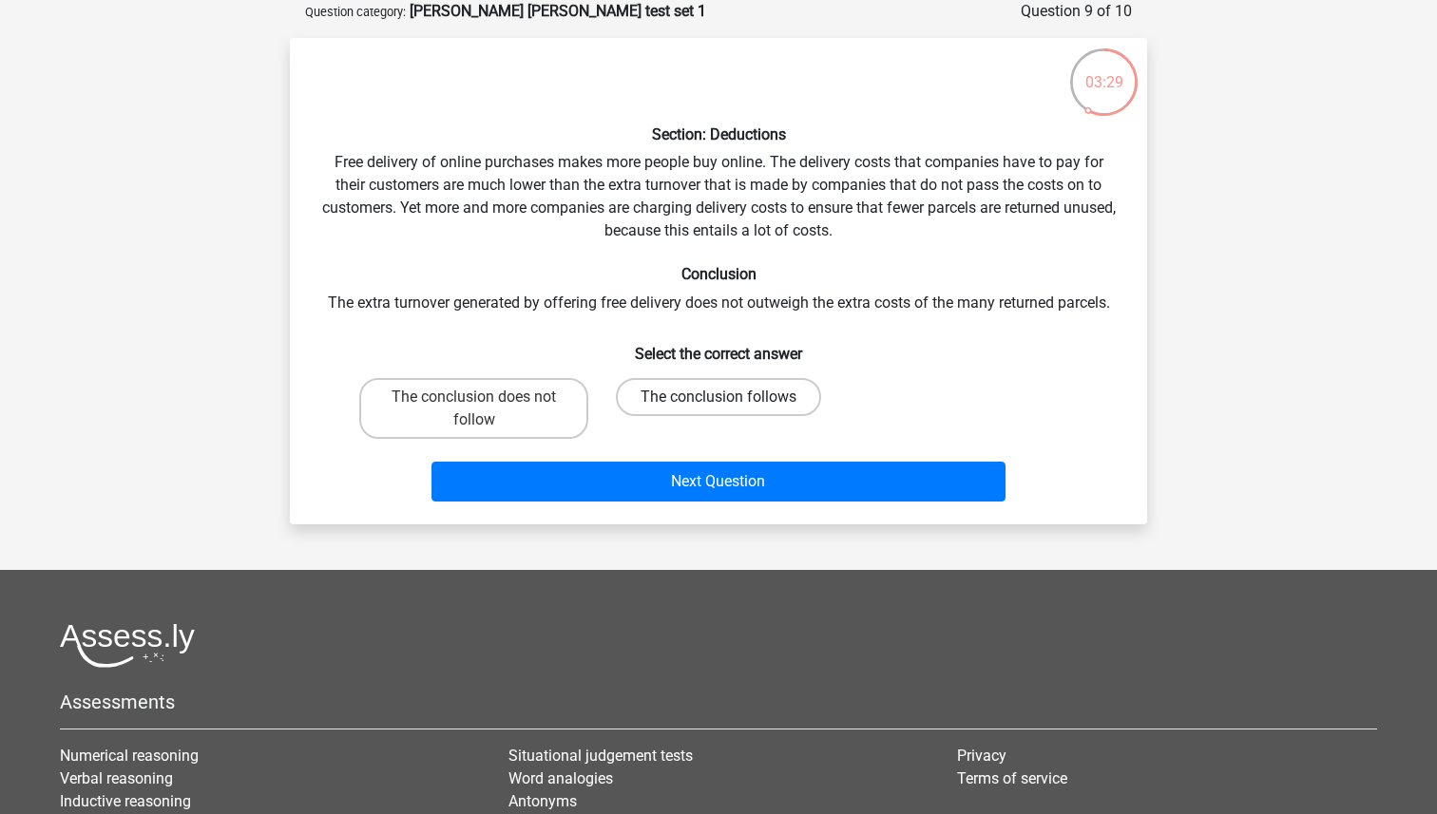
click at [641, 400] on label "The conclusion follows" at bounding box center [718, 397] width 205 height 38
click at [718, 400] on input "The conclusion follows" at bounding box center [724, 403] width 12 height 12
radio input "true"
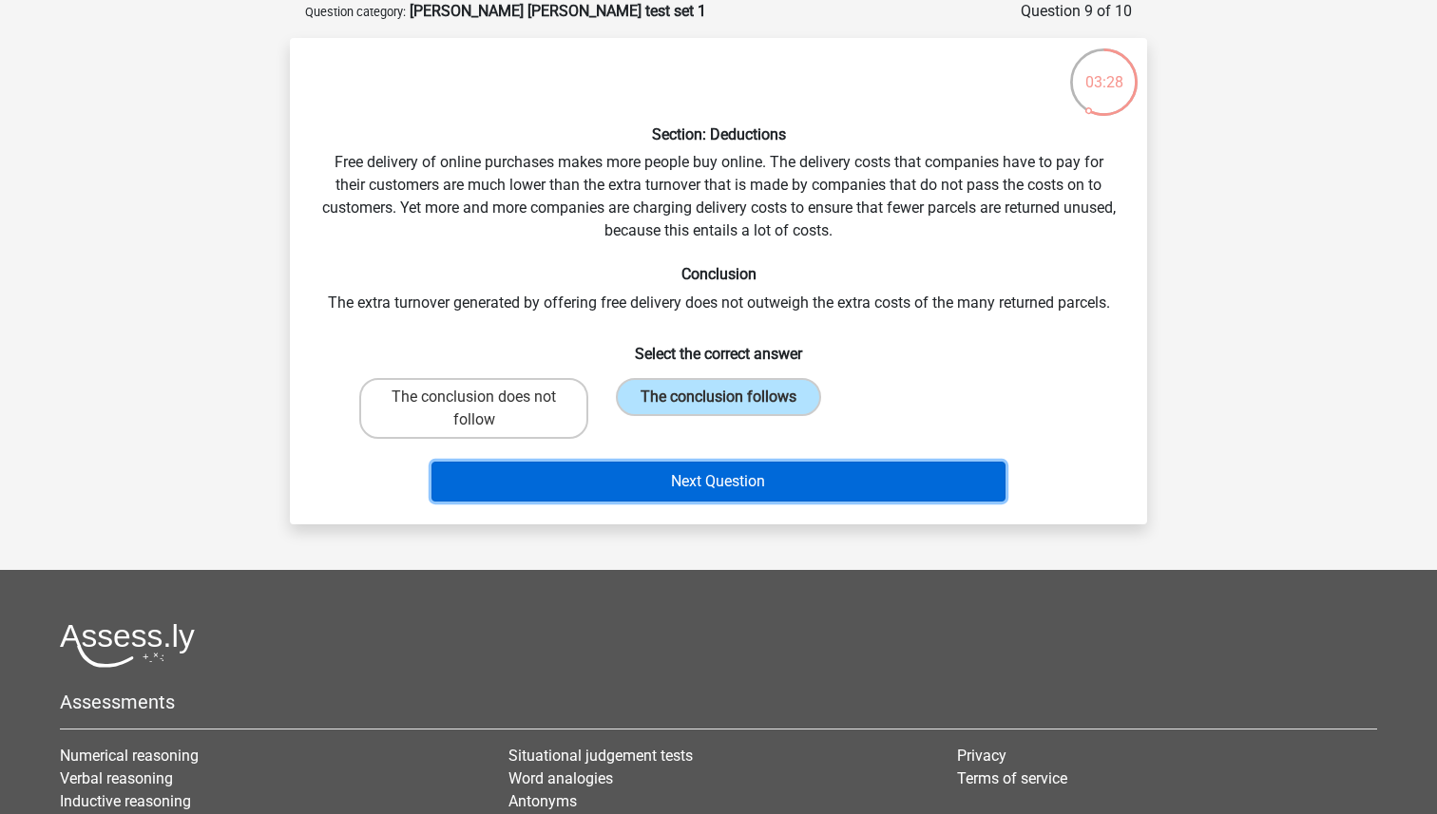
click at [653, 495] on button "Next Question" at bounding box center [718, 482] width 575 height 40
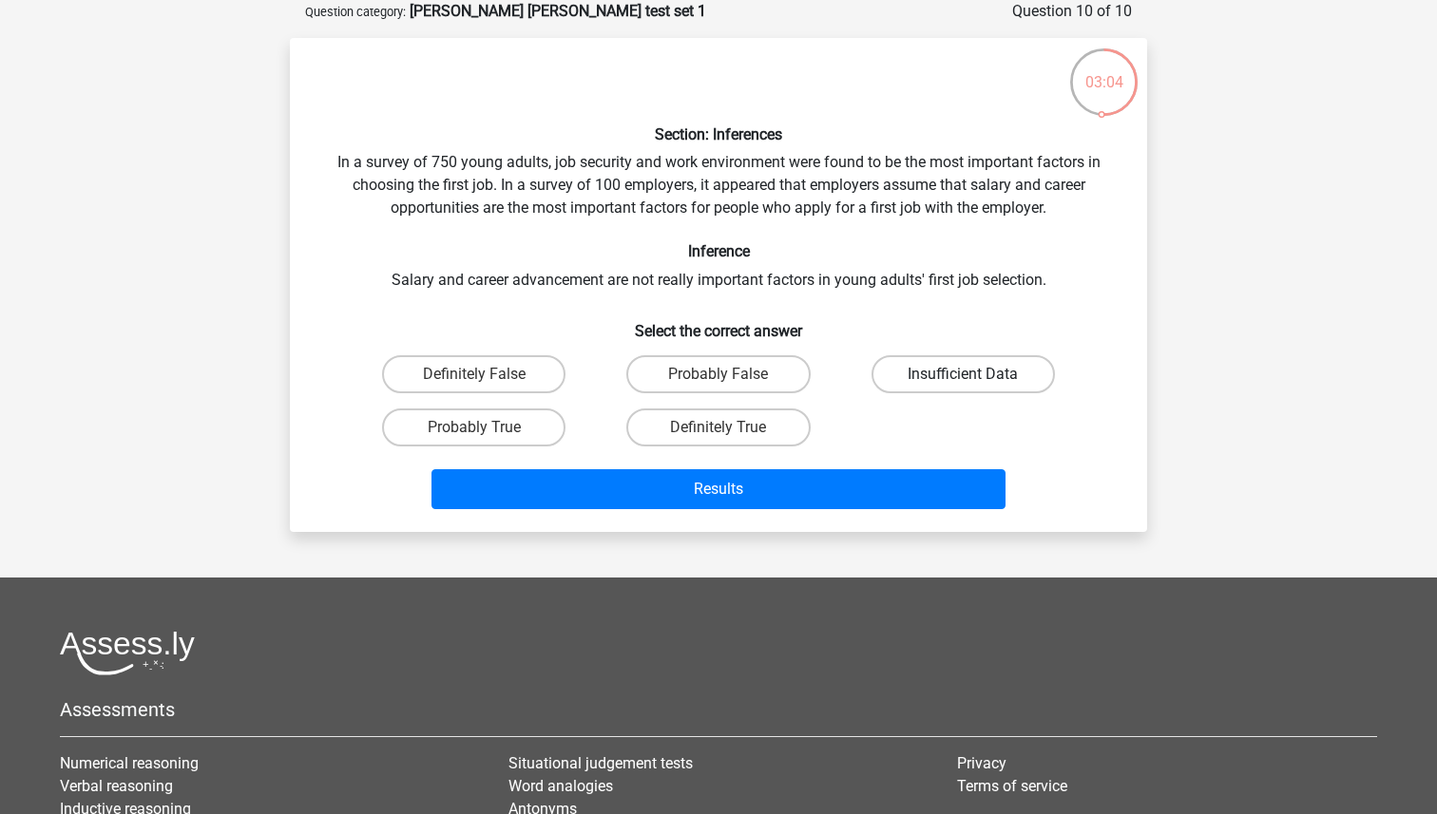
click at [915, 371] on label "Insufficient Data" at bounding box center [962, 374] width 183 height 38
click at [963, 374] on input "Insufficient Data" at bounding box center [969, 380] width 12 height 12
radio input "true"
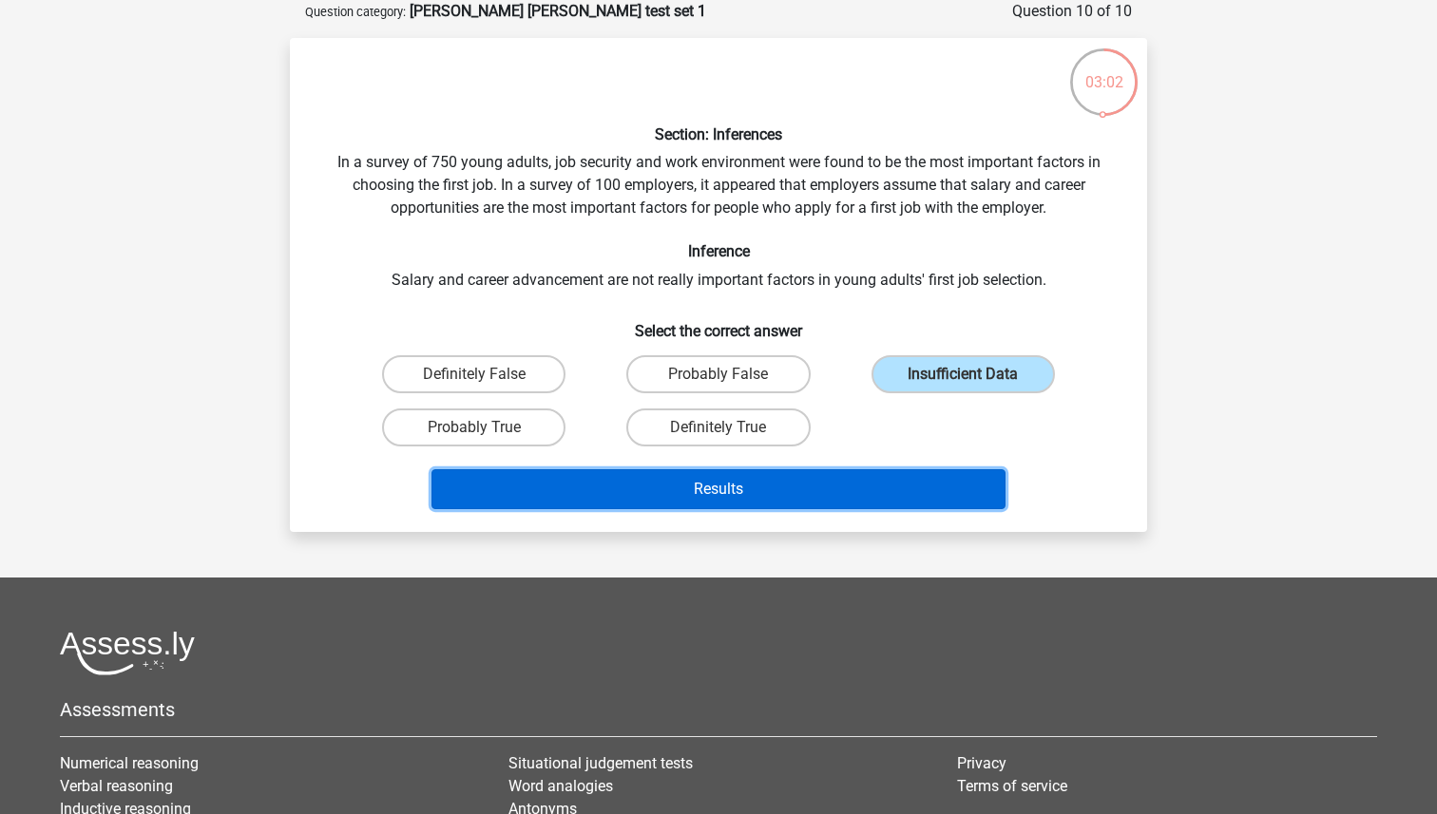
click at [846, 494] on button "Results" at bounding box center [718, 489] width 575 height 40
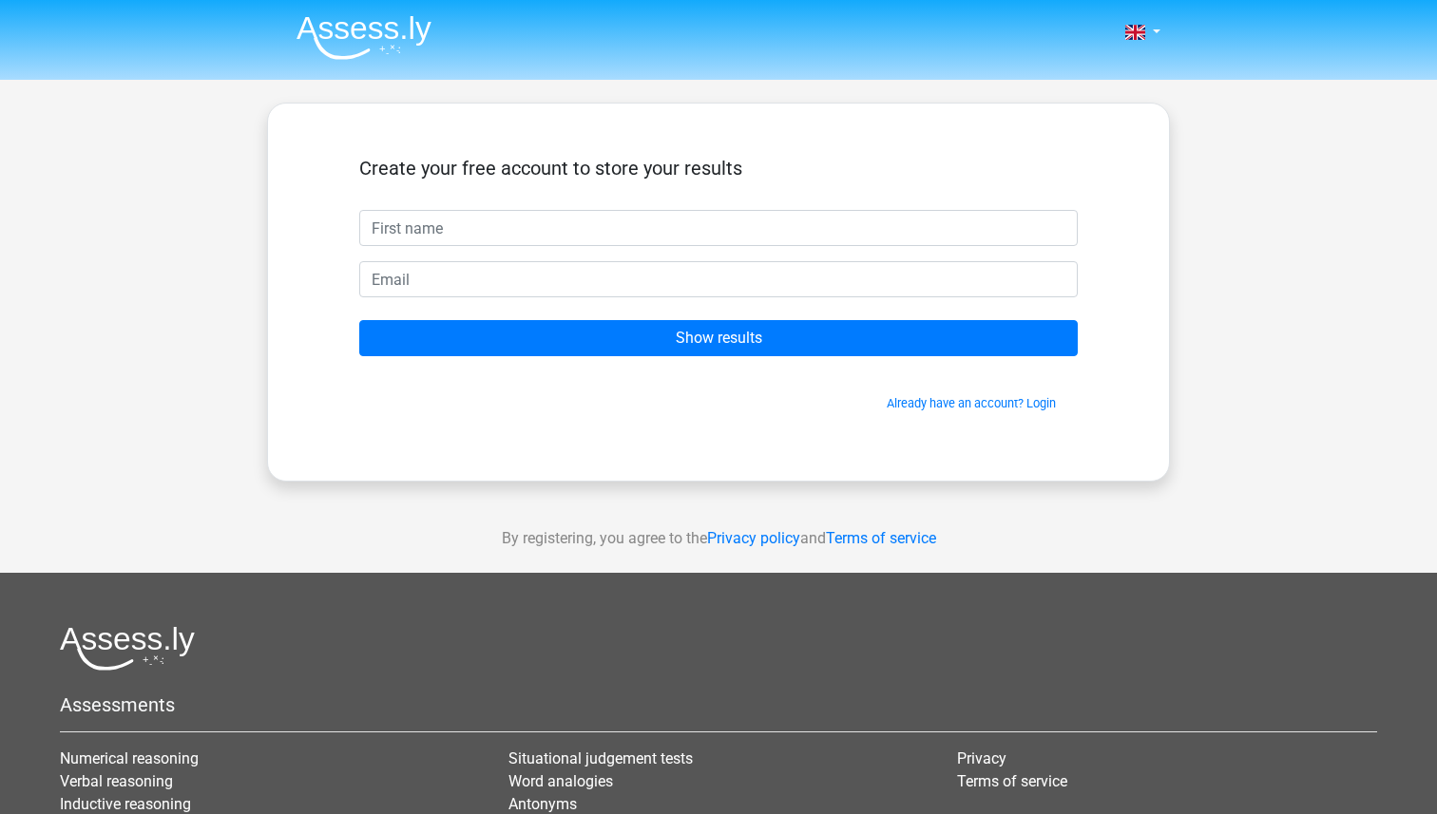
click at [784, 243] on input "text" at bounding box center [718, 228] width 718 height 36
type input "[PERSON_NAME] [PERSON_NAME]"
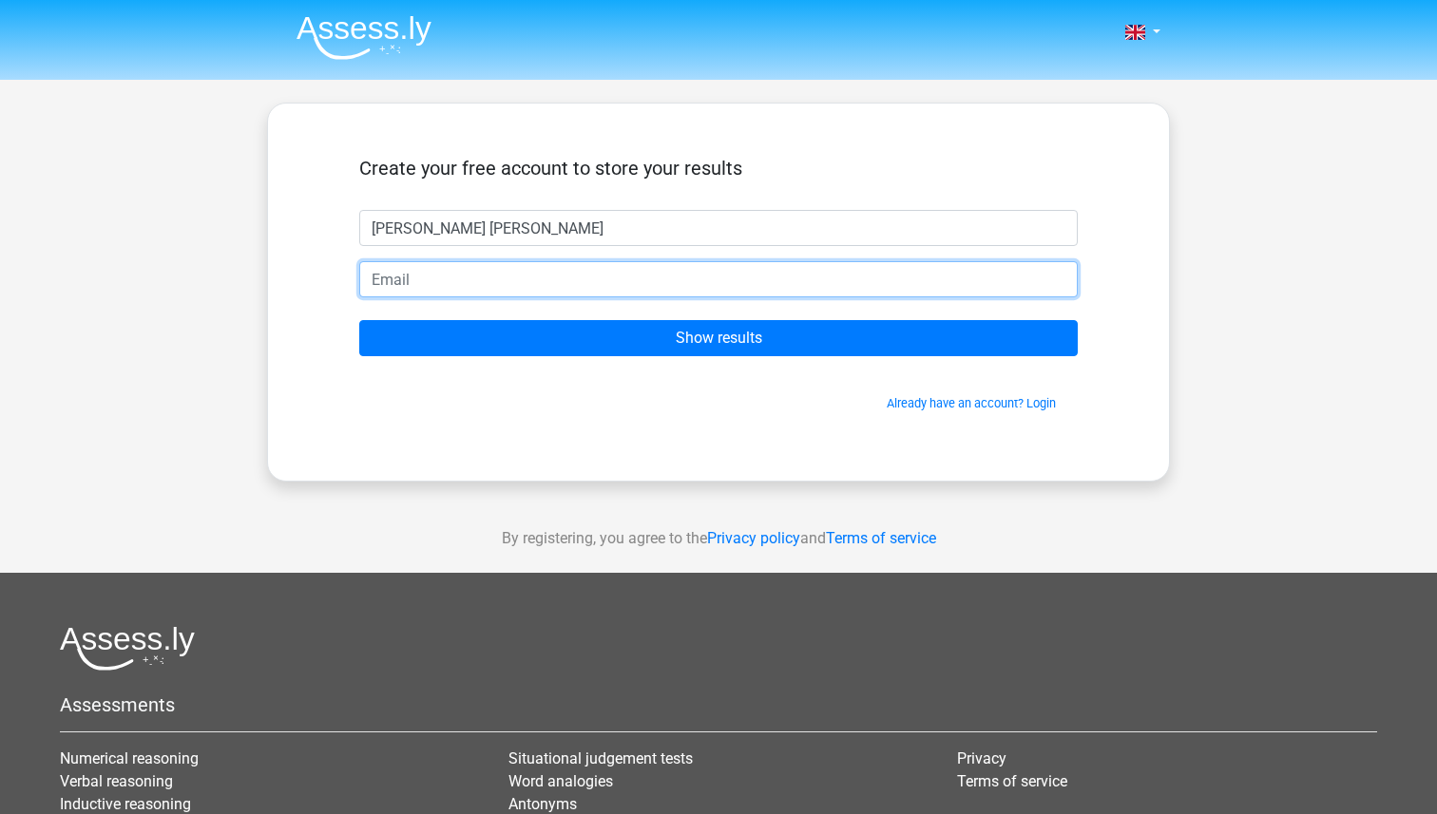
type input "q"
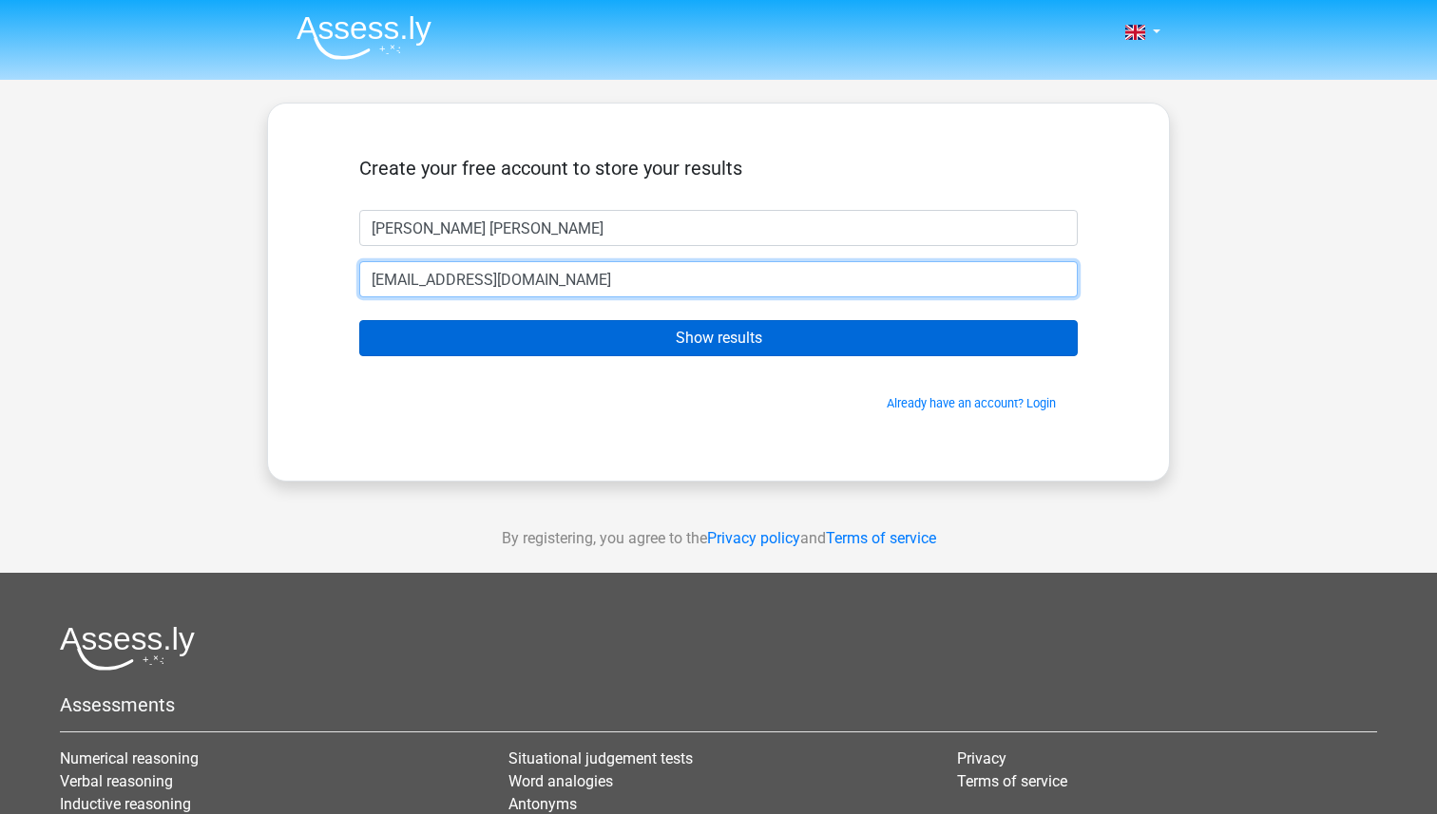
type input "[EMAIL_ADDRESS][DOMAIN_NAME]"
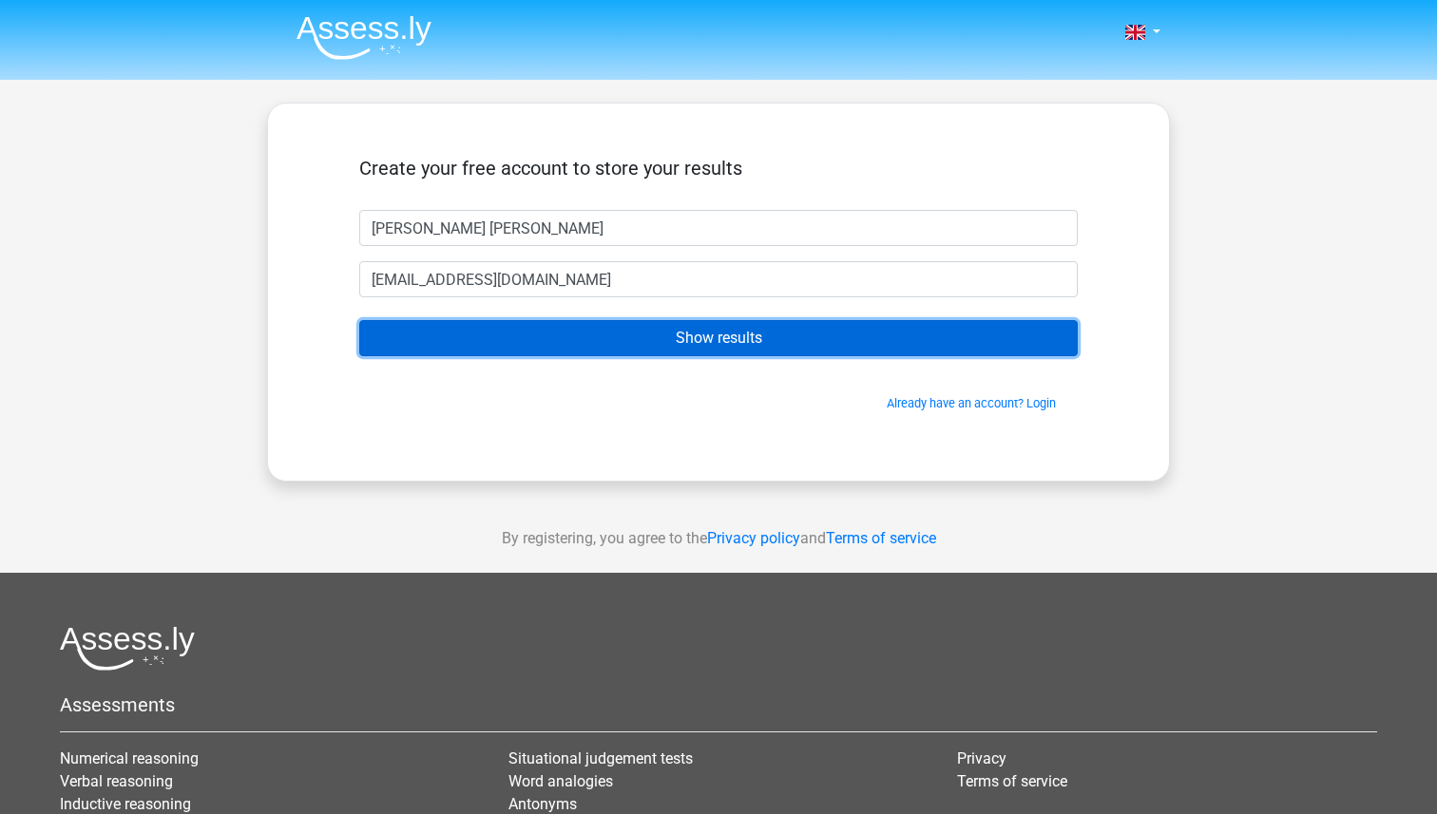
click at [796, 347] on input "Show results" at bounding box center [718, 338] width 718 height 36
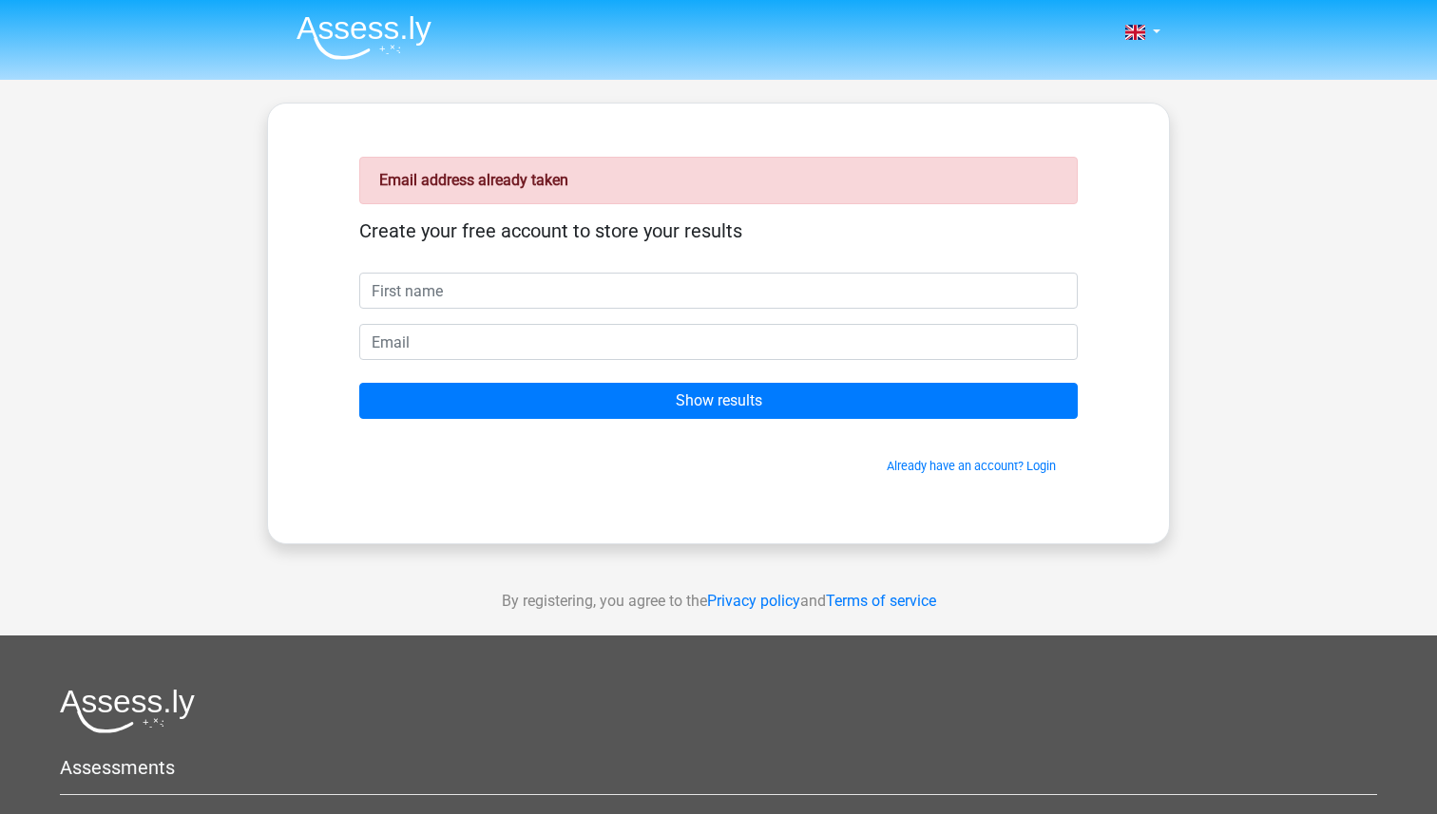
click at [739, 289] on input "text" at bounding box center [718, 291] width 718 height 36
click at [961, 466] on link "Already have an account? Login" at bounding box center [971, 466] width 169 height 14
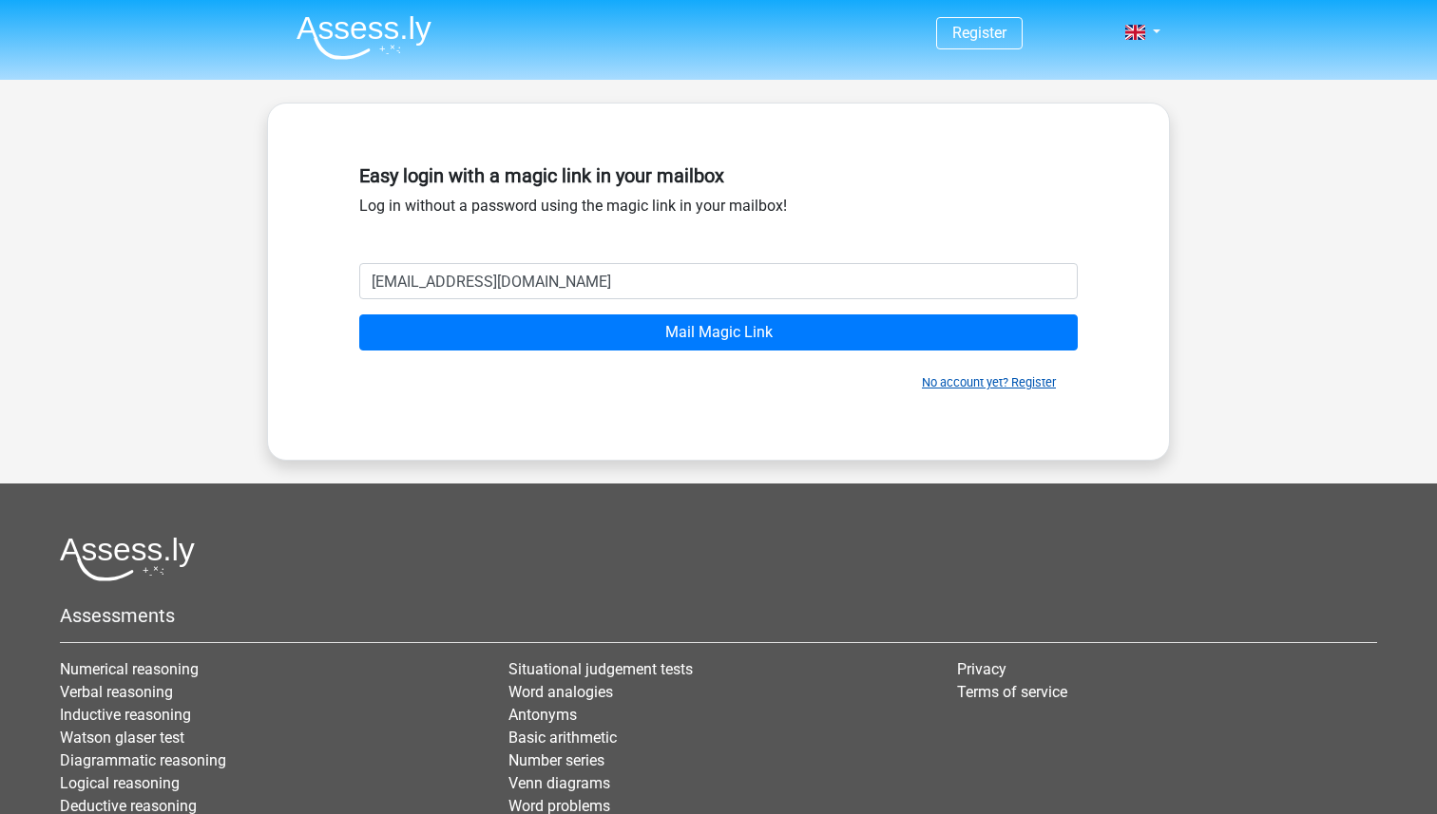
type input "[EMAIL_ADDRESS][DOMAIN_NAME]"
click at [946, 382] on link "No account yet? Register" at bounding box center [989, 382] width 134 height 14
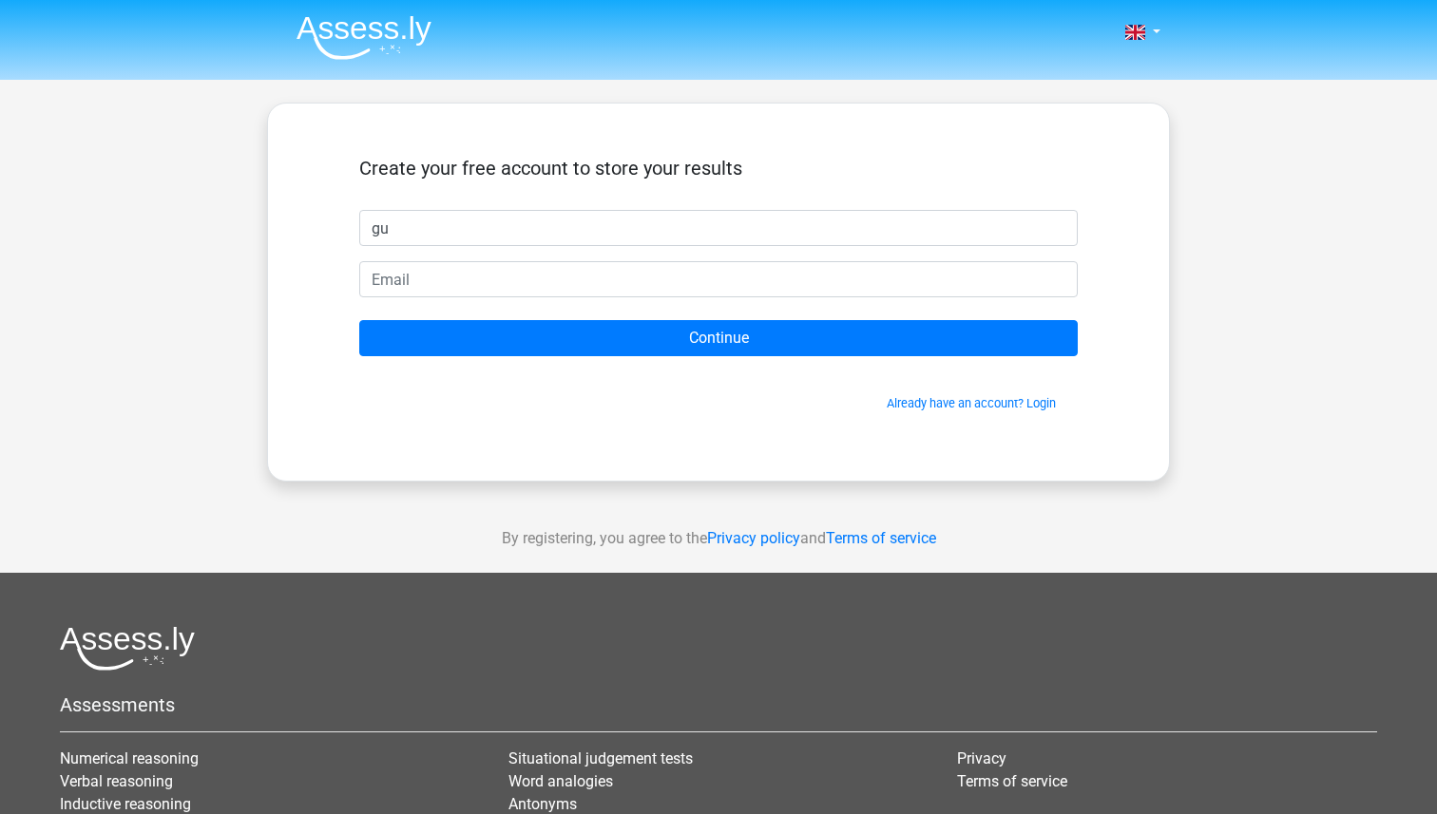
type input "g"
type input "G"
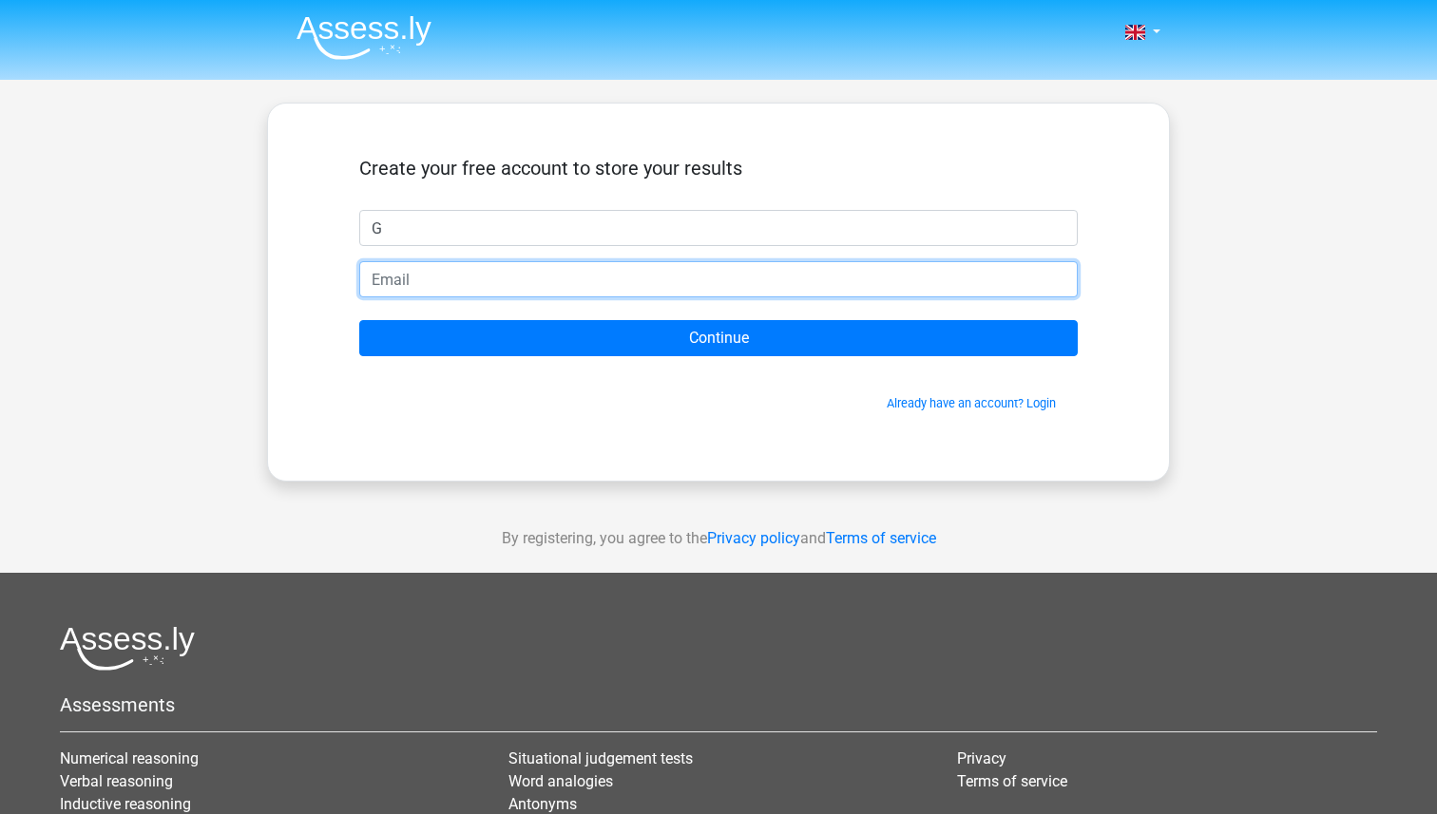
click at [600, 290] on input "email" at bounding box center [718, 279] width 718 height 36
type input "cwlcymro@gmail.com"
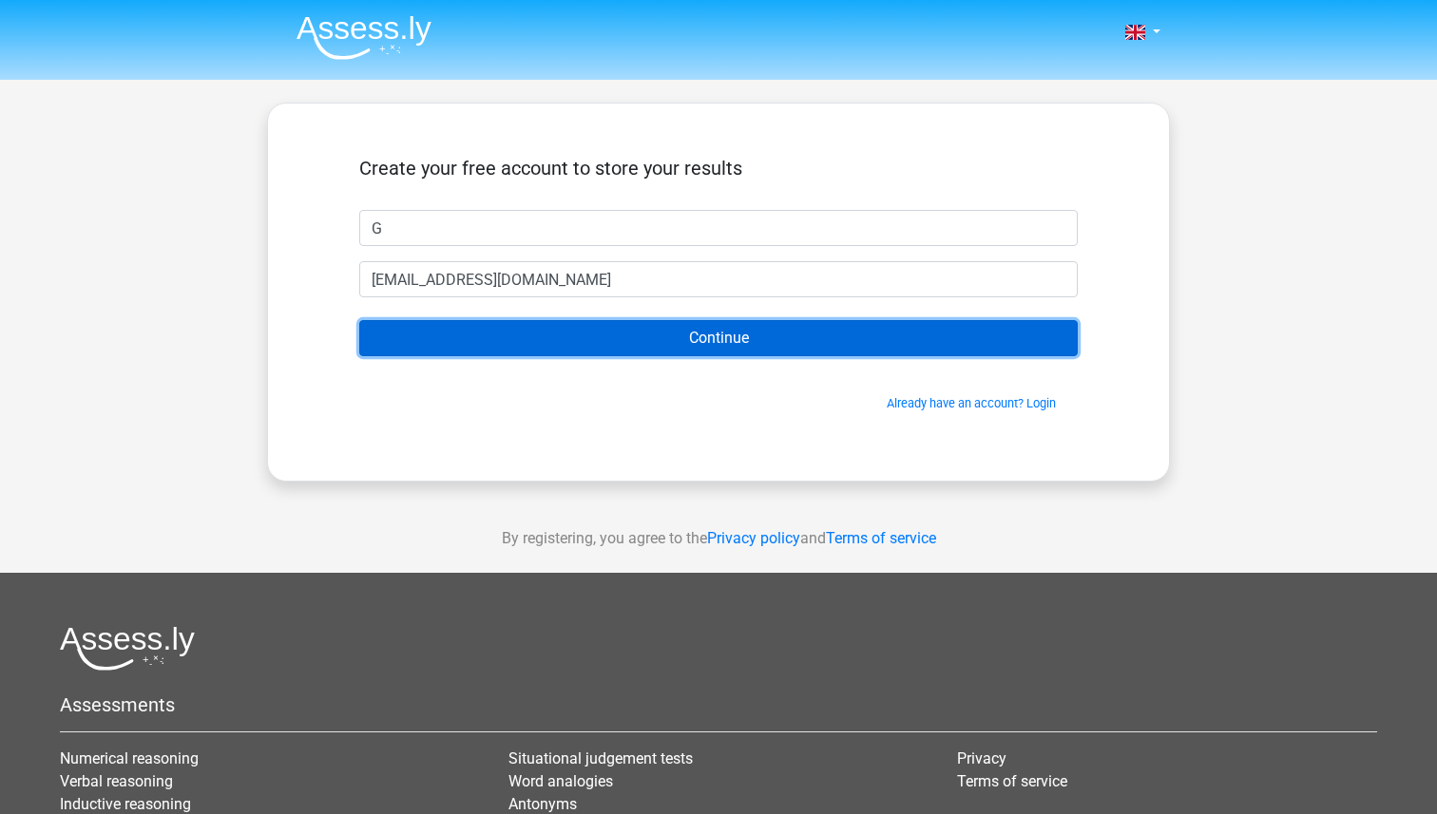
click at [573, 346] on input "Continue" at bounding box center [718, 338] width 718 height 36
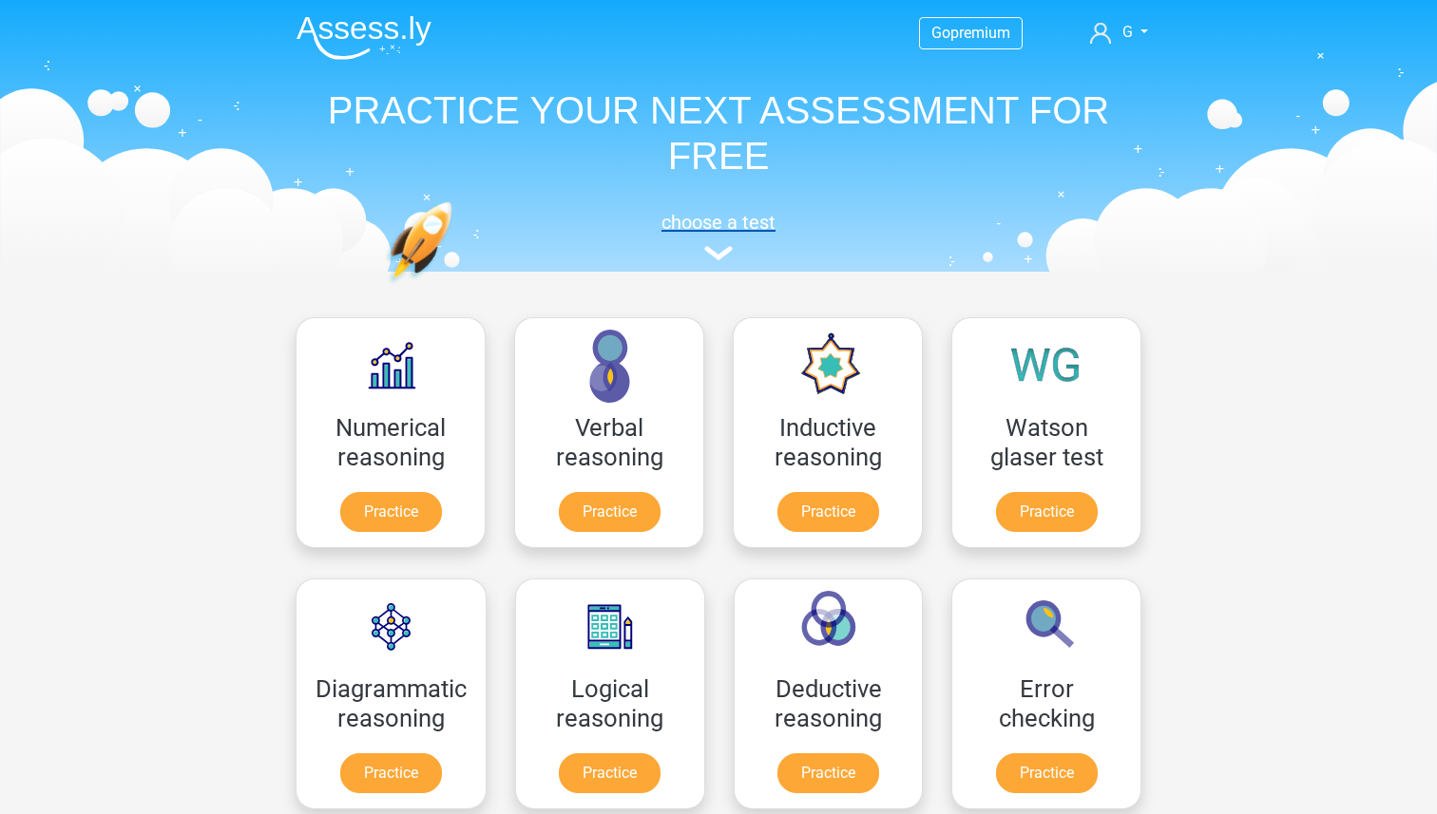
click at [717, 255] on img at bounding box center [718, 253] width 29 height 14
click at [1127, 34] on span "G" at bounding box center [1127, 32] width 10 height 18
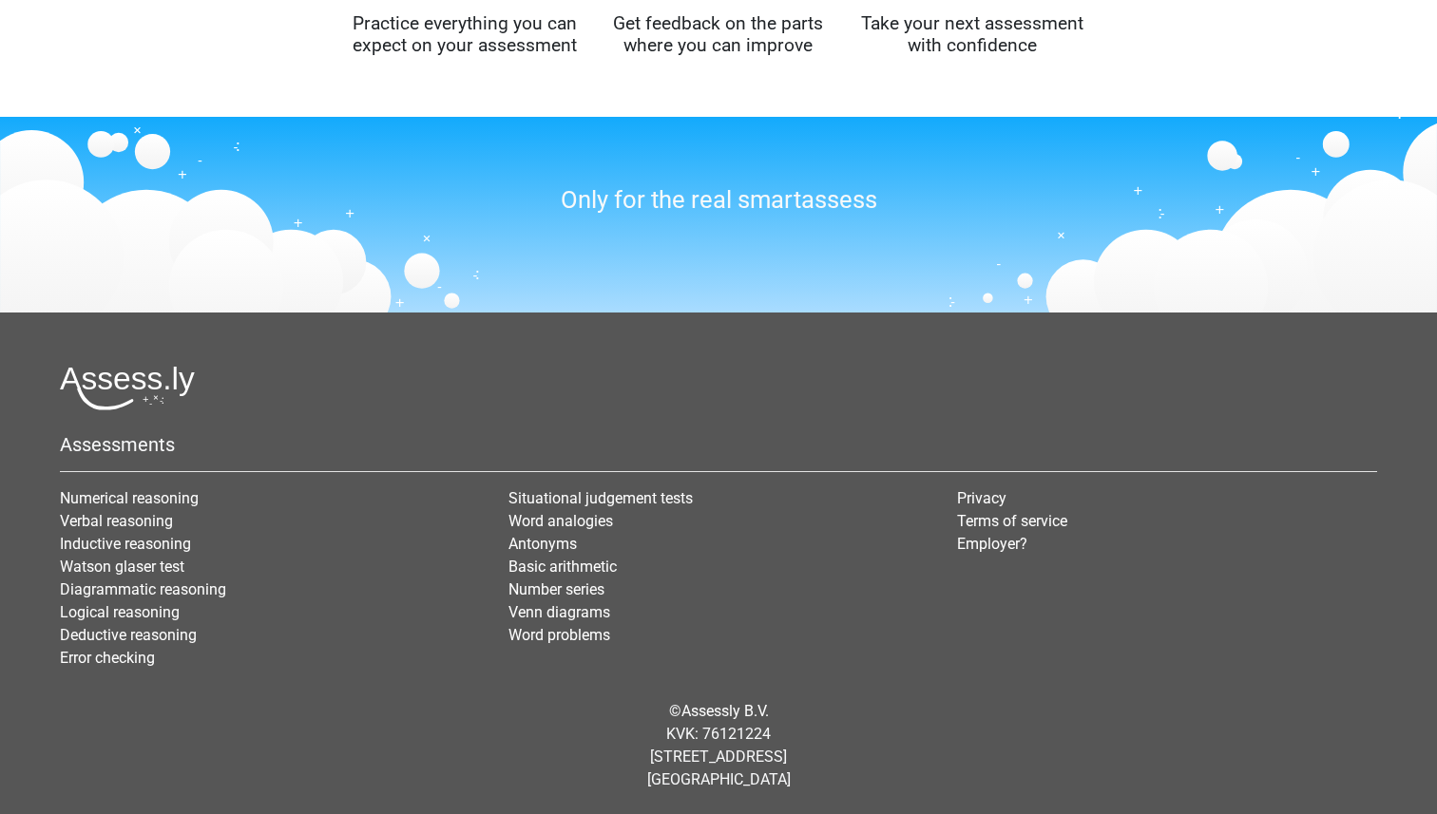
scroll to position [1565, 0]
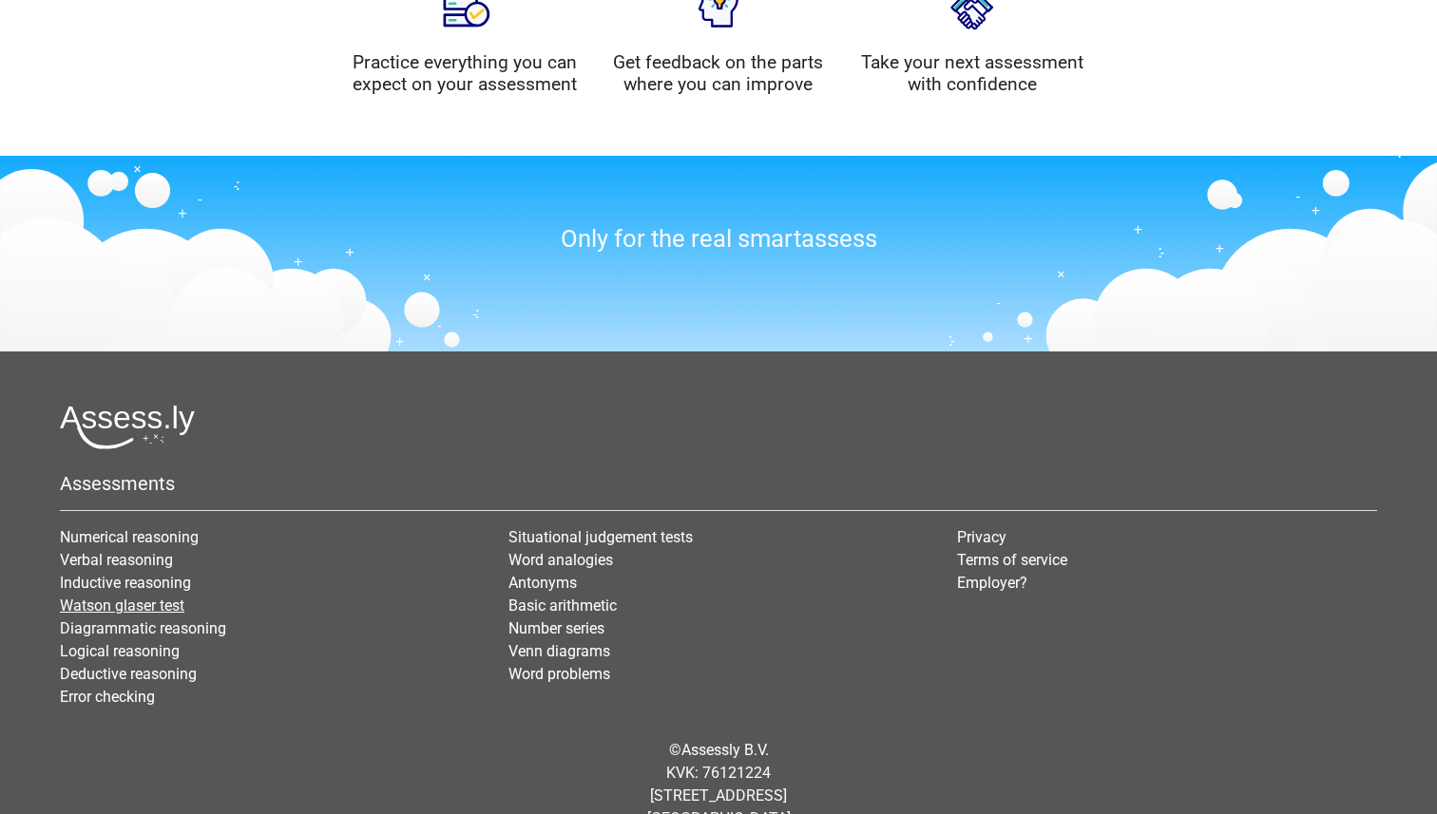
click at [177, 609] on link "Watson glaser test" at bounding box center [122, 606] width 124 height 18
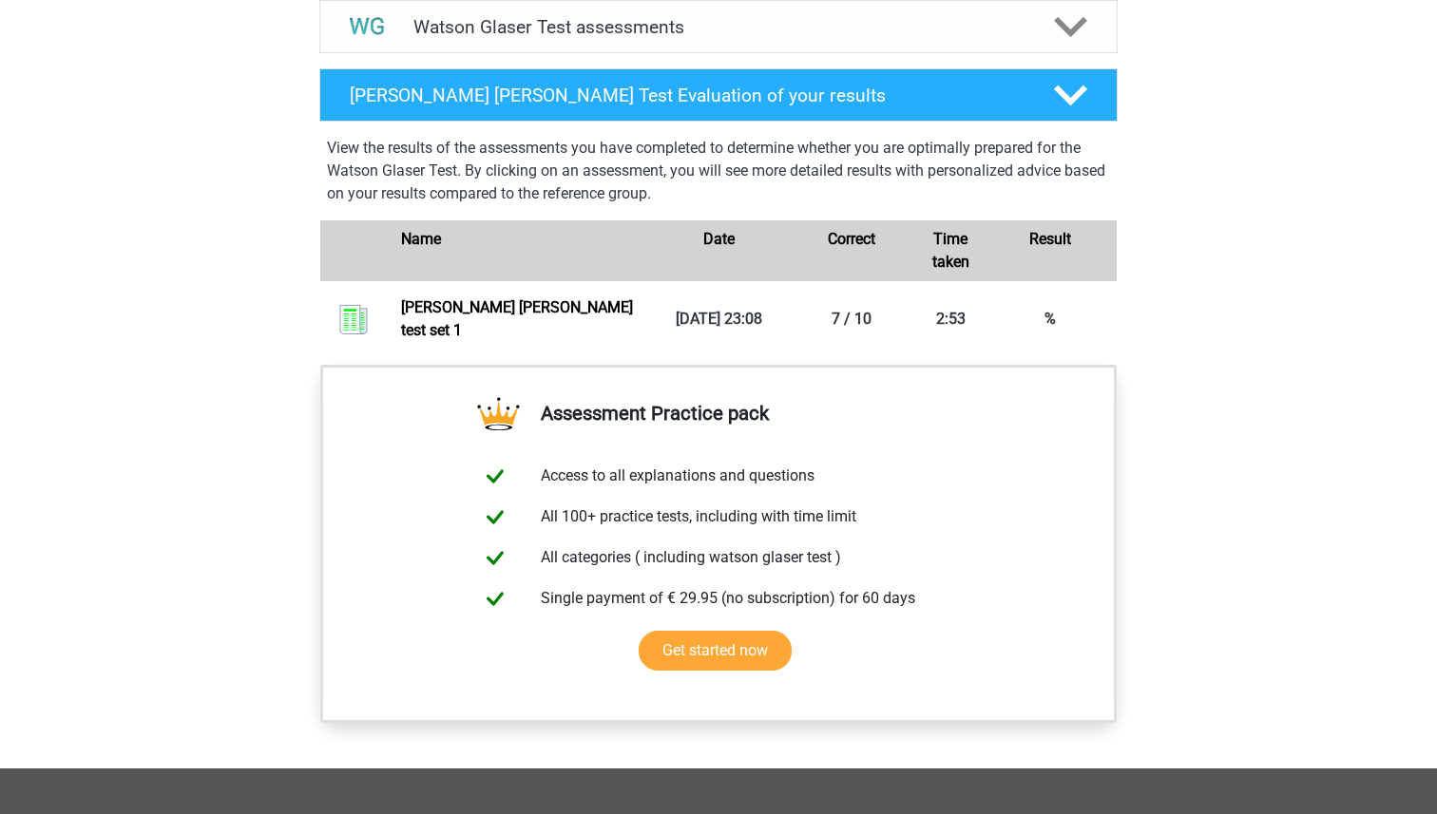
scroll to position [1194, 0]
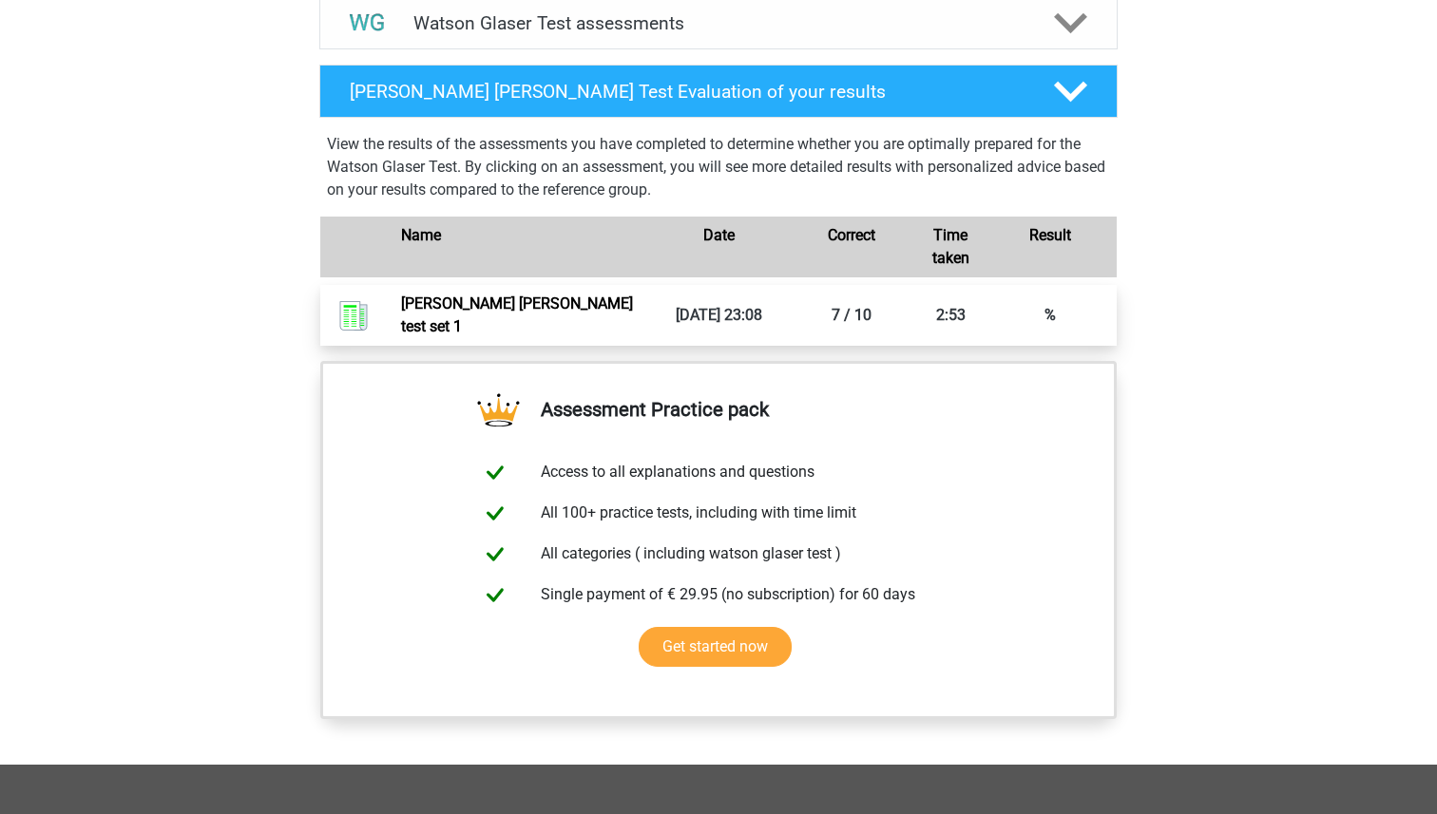
click at [633, 330] on link "[PERSON_NAME] [PERSON_NAME] test set 1" at bounding box center [517, 315] width 232 height 41
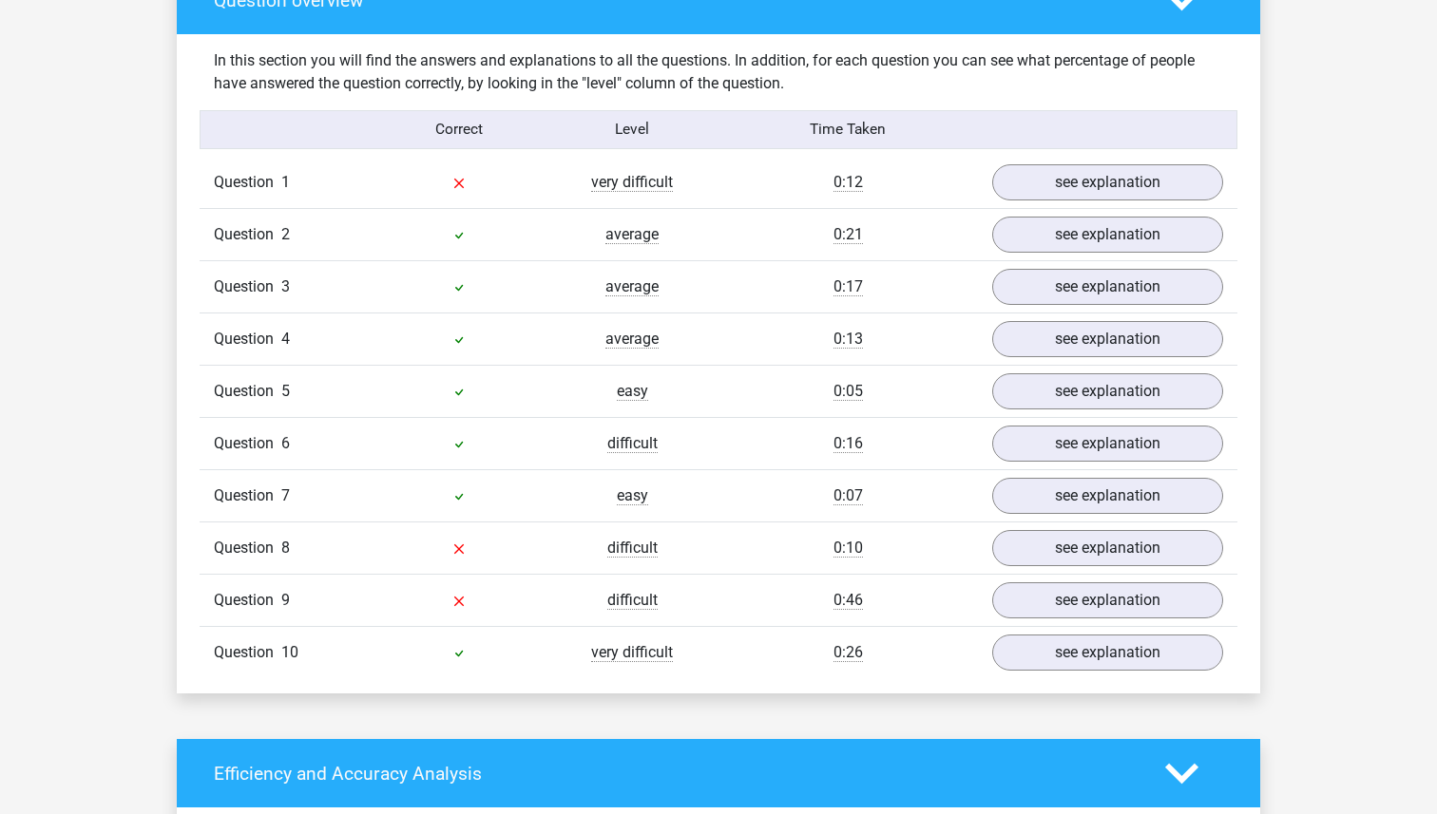
scroll to position [1444, 0]
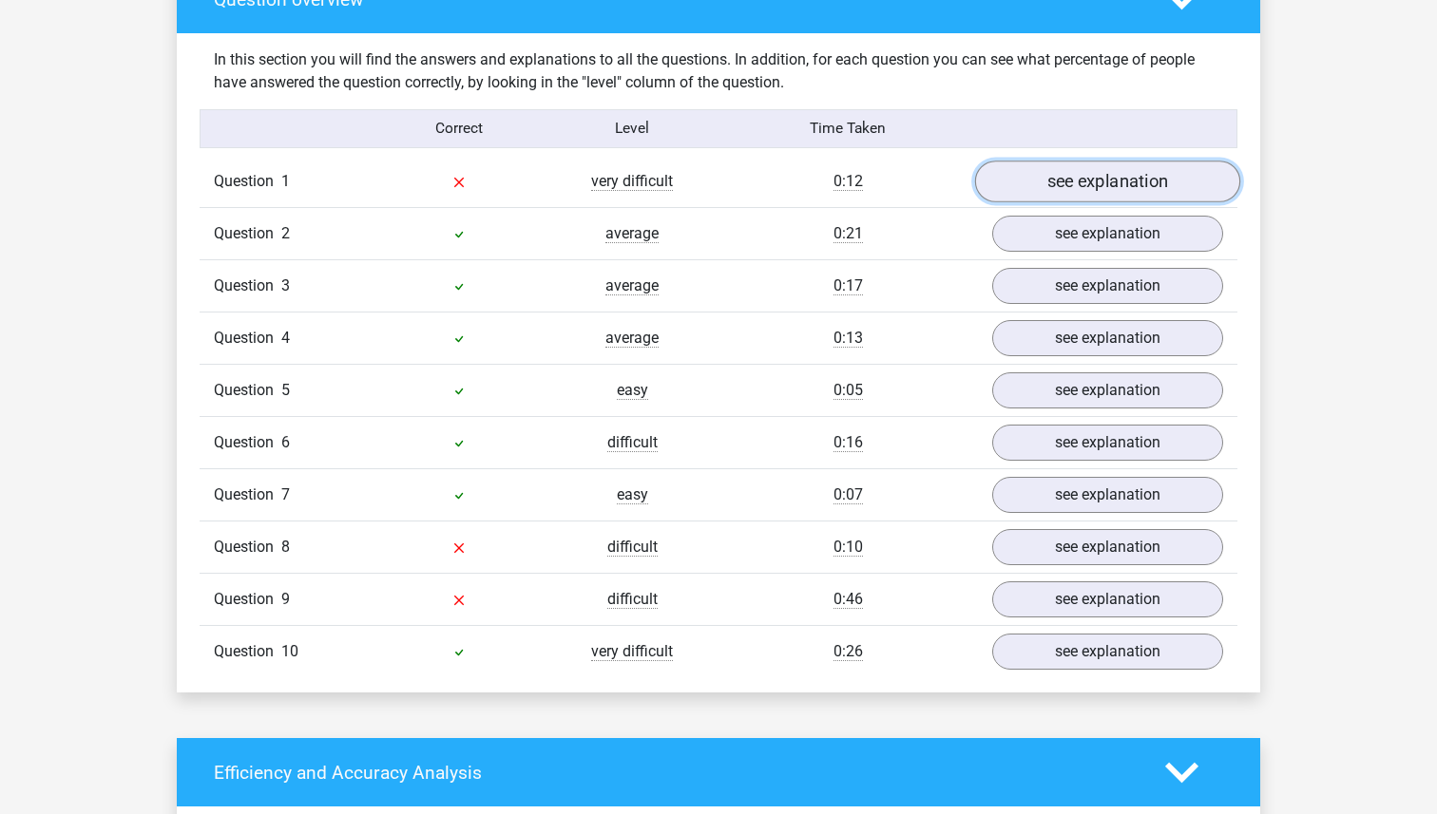
click at [1061, 185] on link "see explanation" at bounding box center [1107, 183] width 265 height 42
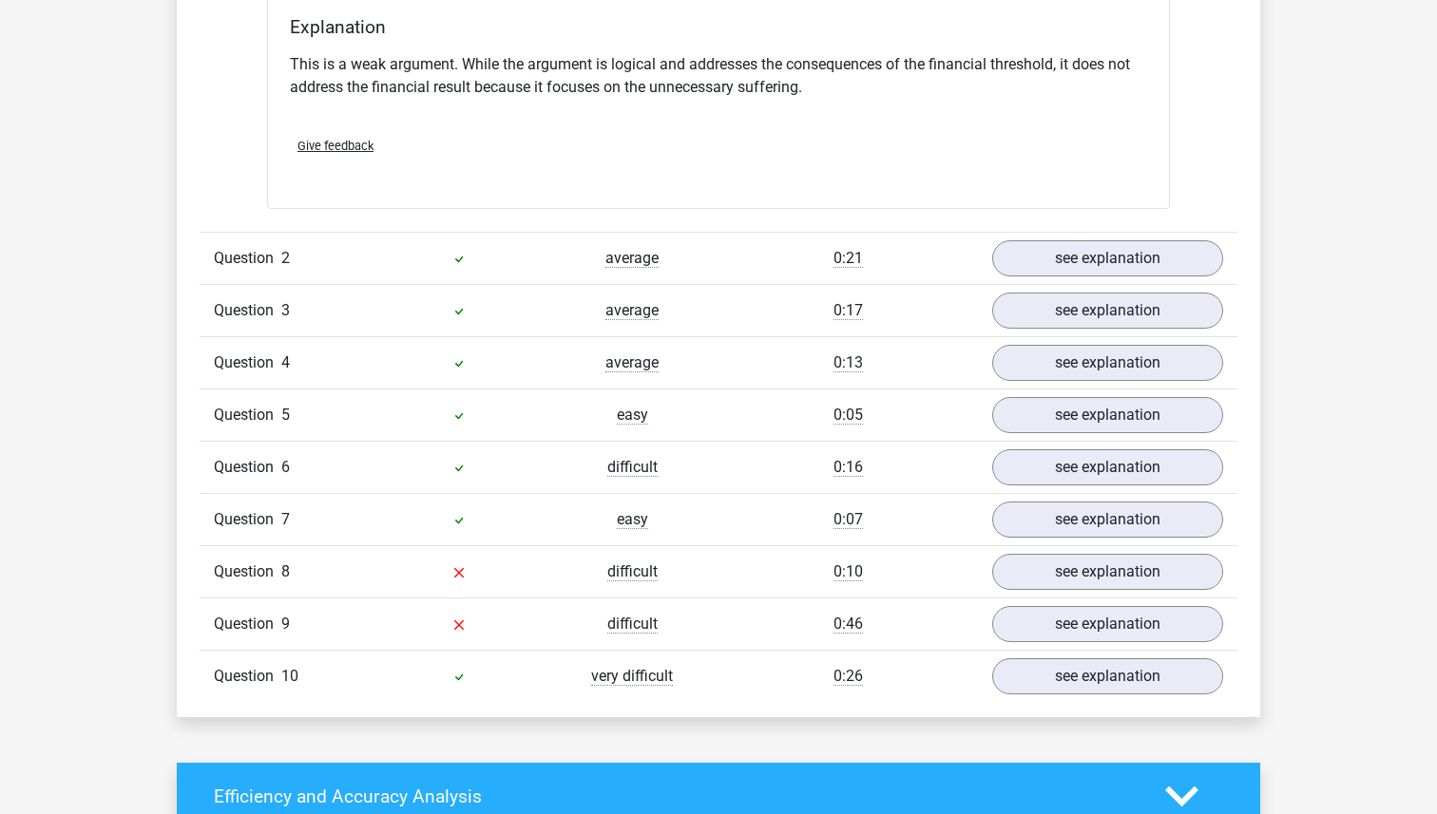
scroll to position [1937, 0]
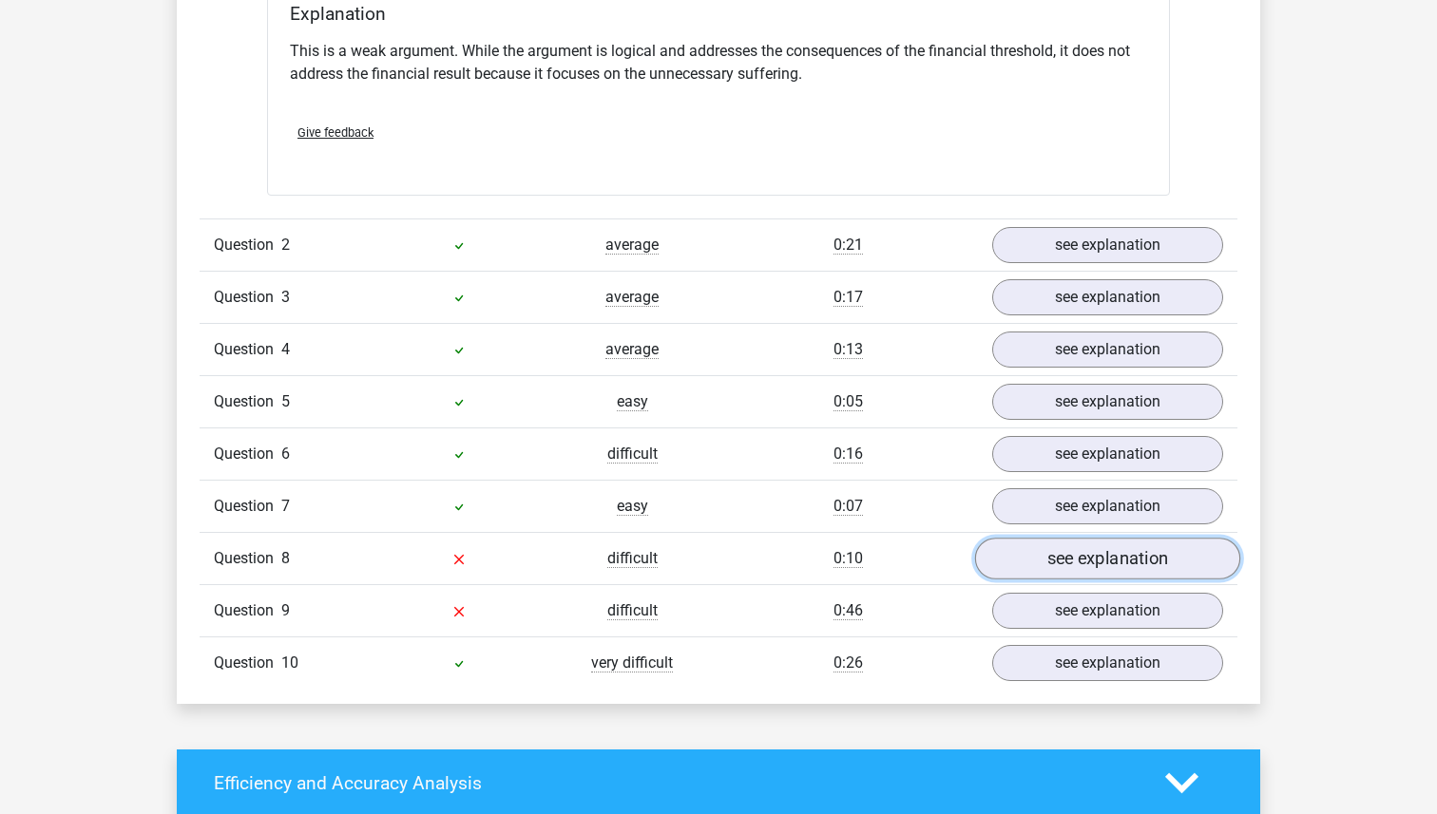
click at [1040, 555] on link "see explanation" at bounding box center [1107, 559] width 265 height 42
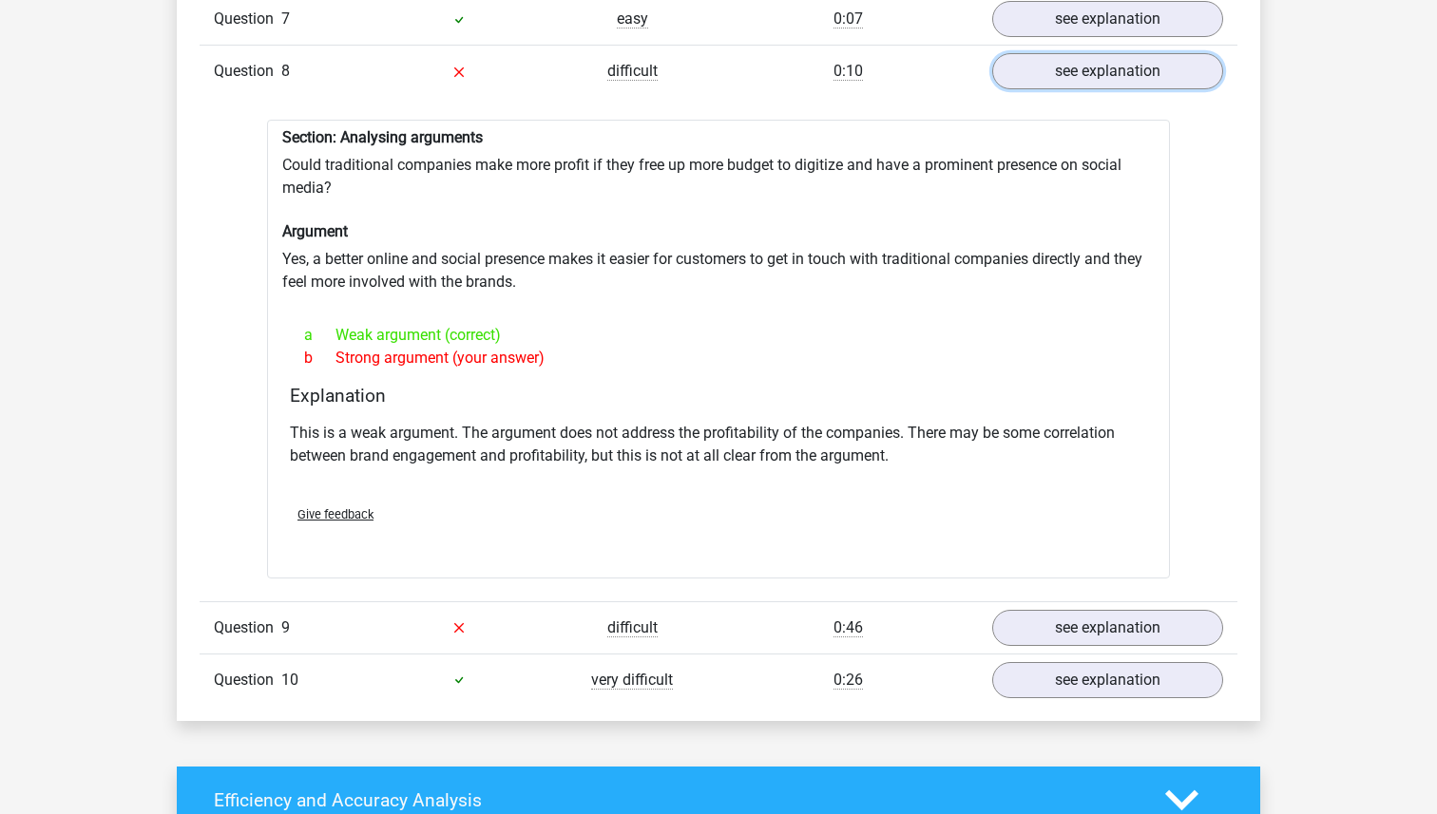
scroll to position [2422, 0]
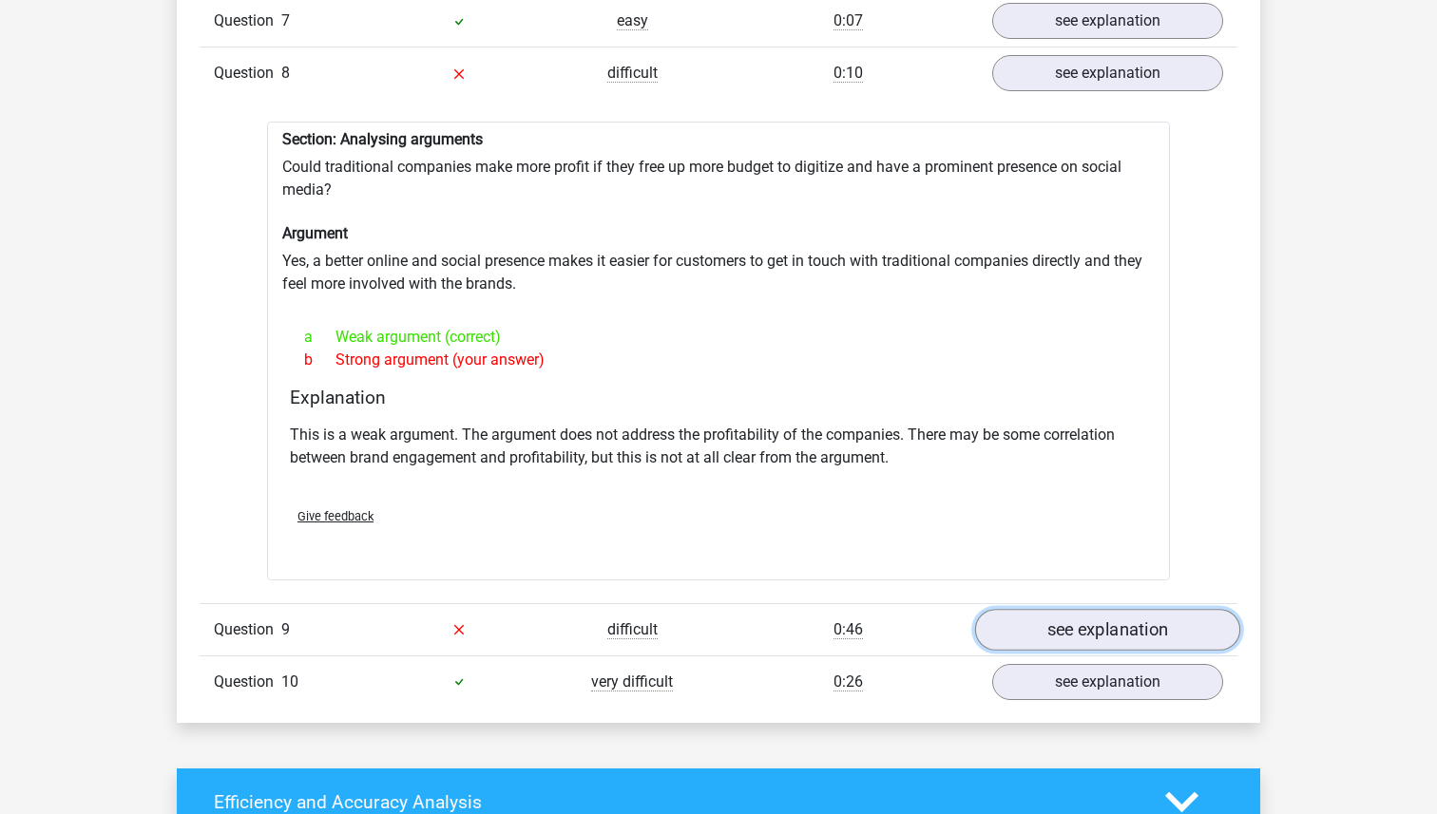
click at [1027, 622] on link "see explanation" at bounding box center [1107, 630] width 265 height 42
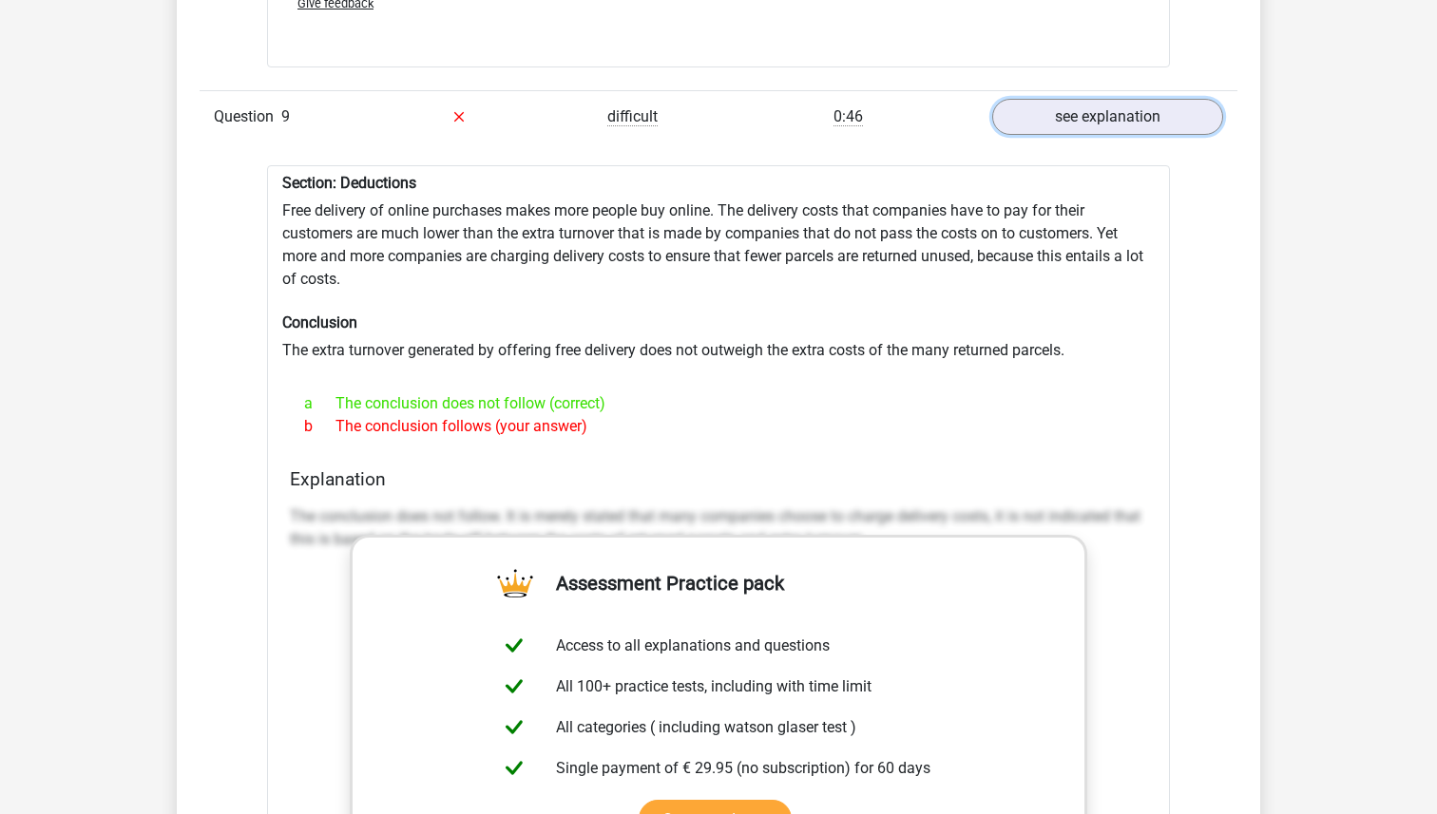
scroll to position [2950, 0]
